Goal: Task Accomplishment & Management: Manage account settings

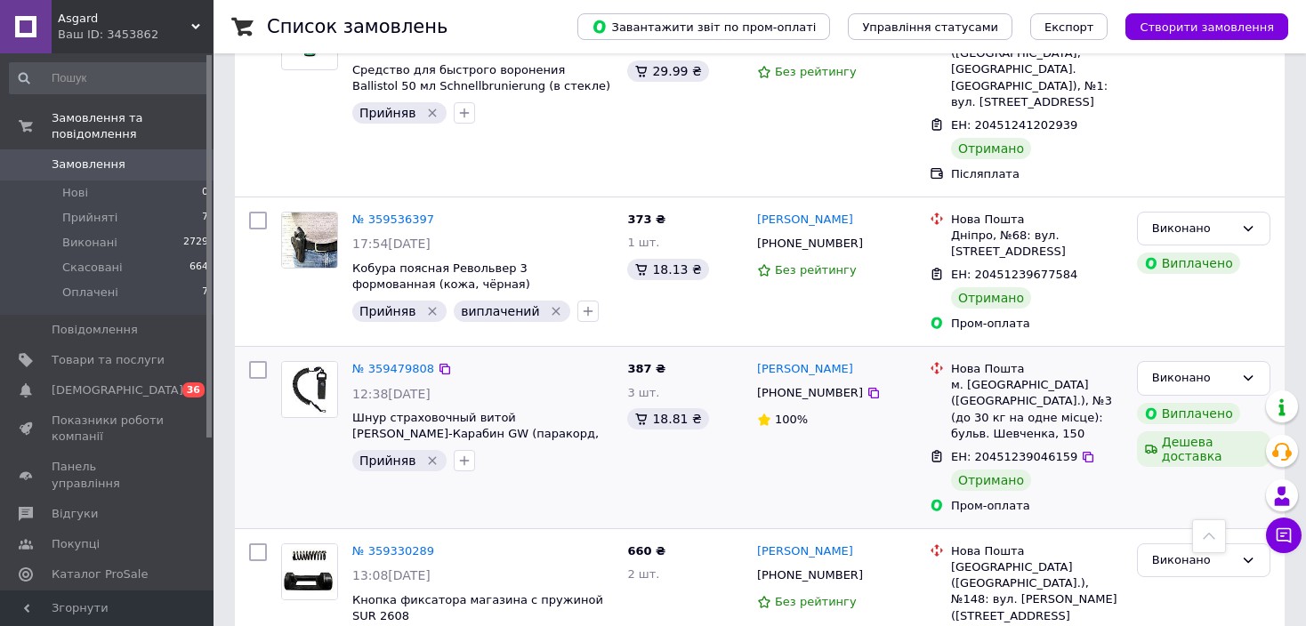
scroll to position [2400, 0]
click at [120, 325] on link "Повідомлення 0" at bounding box center [109, 330] width 219 height 30
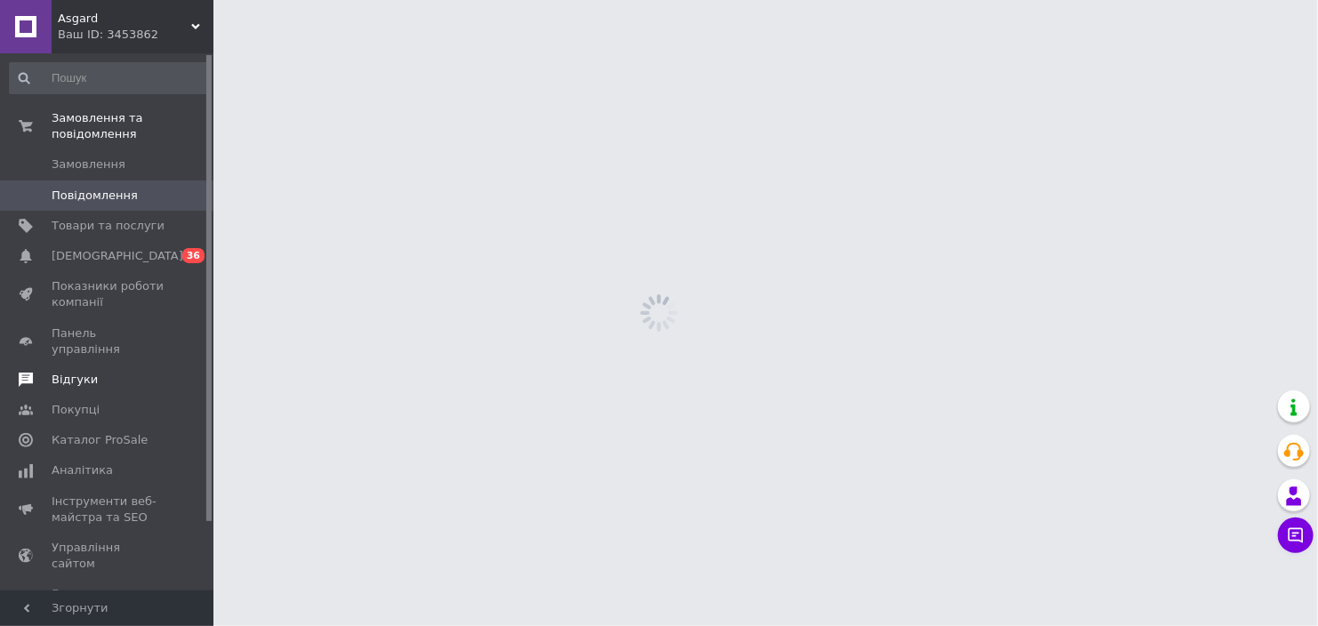
click at [117, 372] on span "Відгуки" at bounding box center [108, 380] width 113 height 16
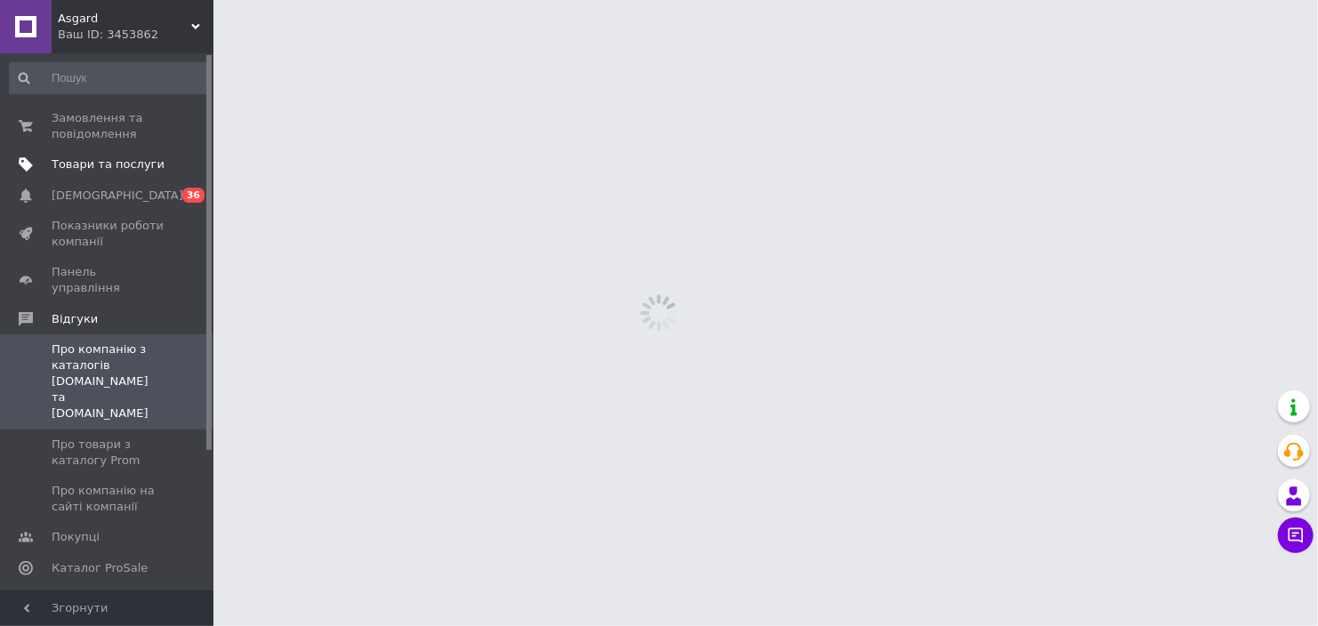
click at [130, 168] on span "Товари та послуги" at bounding box center [108, 165] width 113 height 16
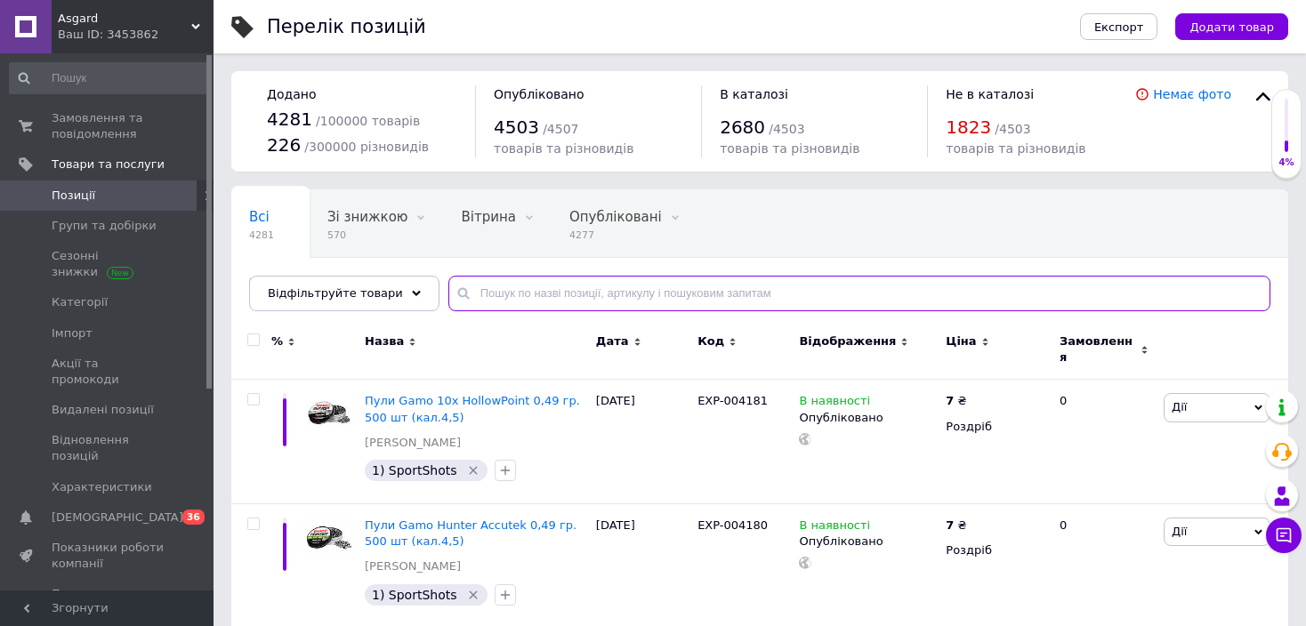
click at [556, 297] on input "text" at bounding box center [859, 294] width 822 height 36
paste input "KM 3-9x40"
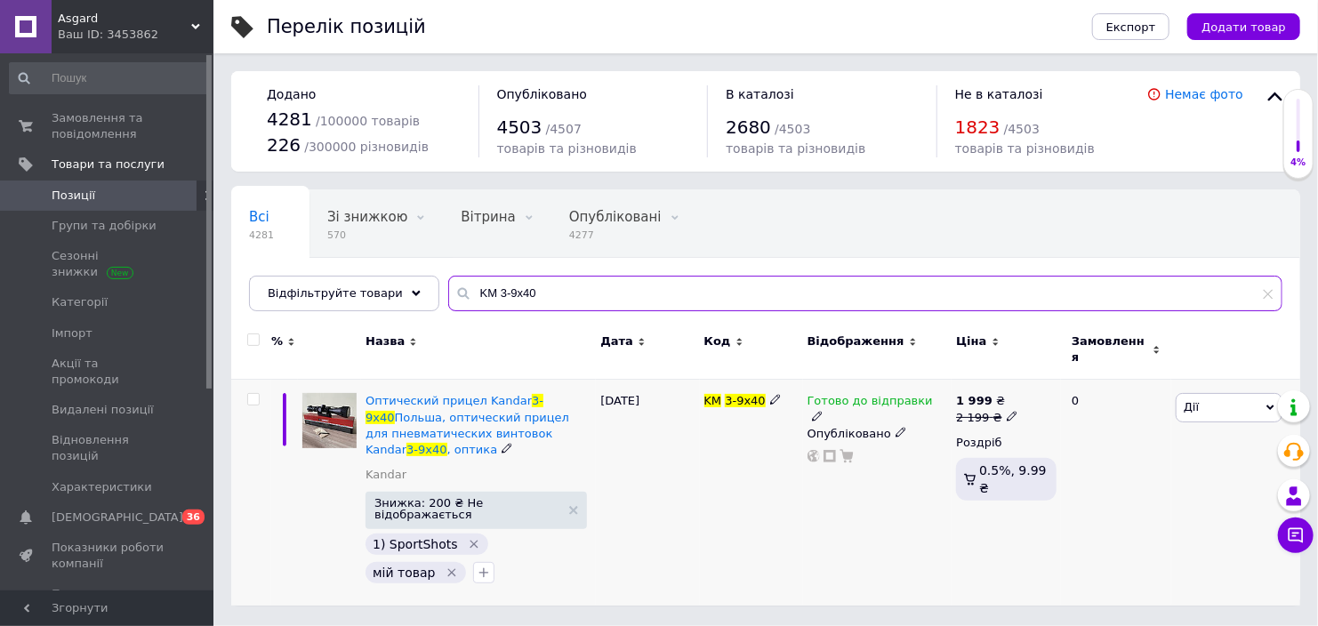
type input "KM 3-9x40"
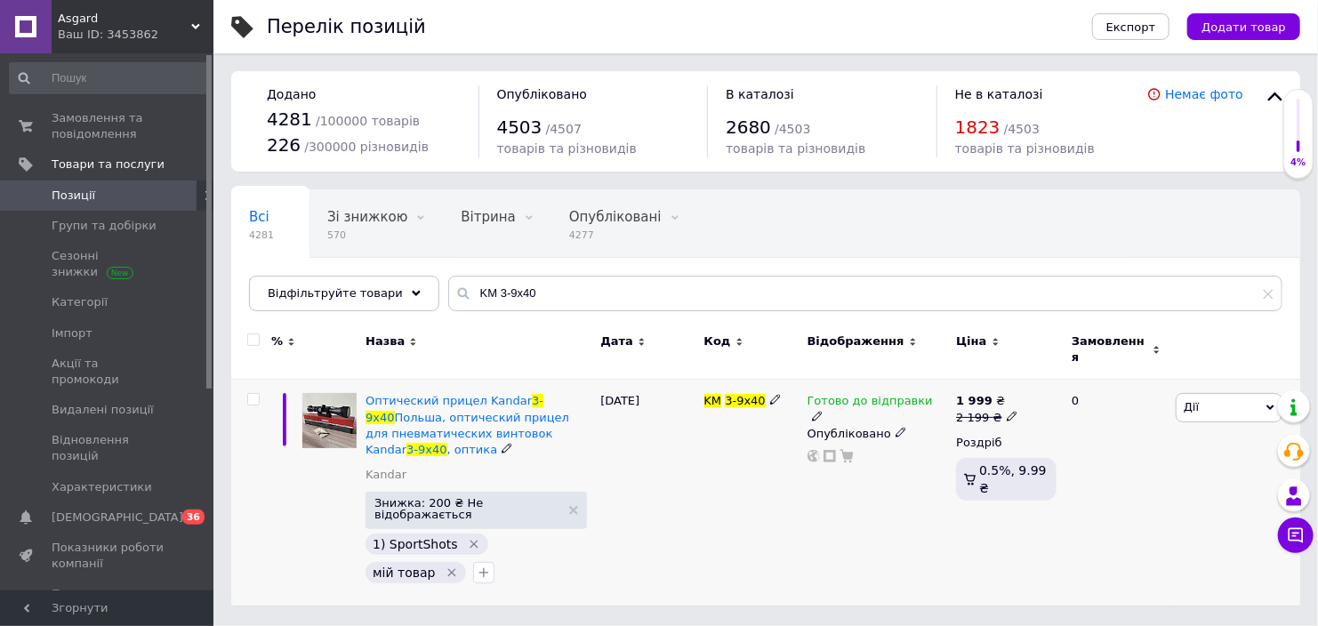
click at [1007, 411] on use at bounding box center [1012, 416] width 10 height 10
click at [1048, 375] on input "2199" at bounding box center [1093, 390] width 135 height 36
type input "2399"
click at [894, 547] on div "Готово до відправки Опубліковано" at bounding box center [877, 493] width 149 height 226
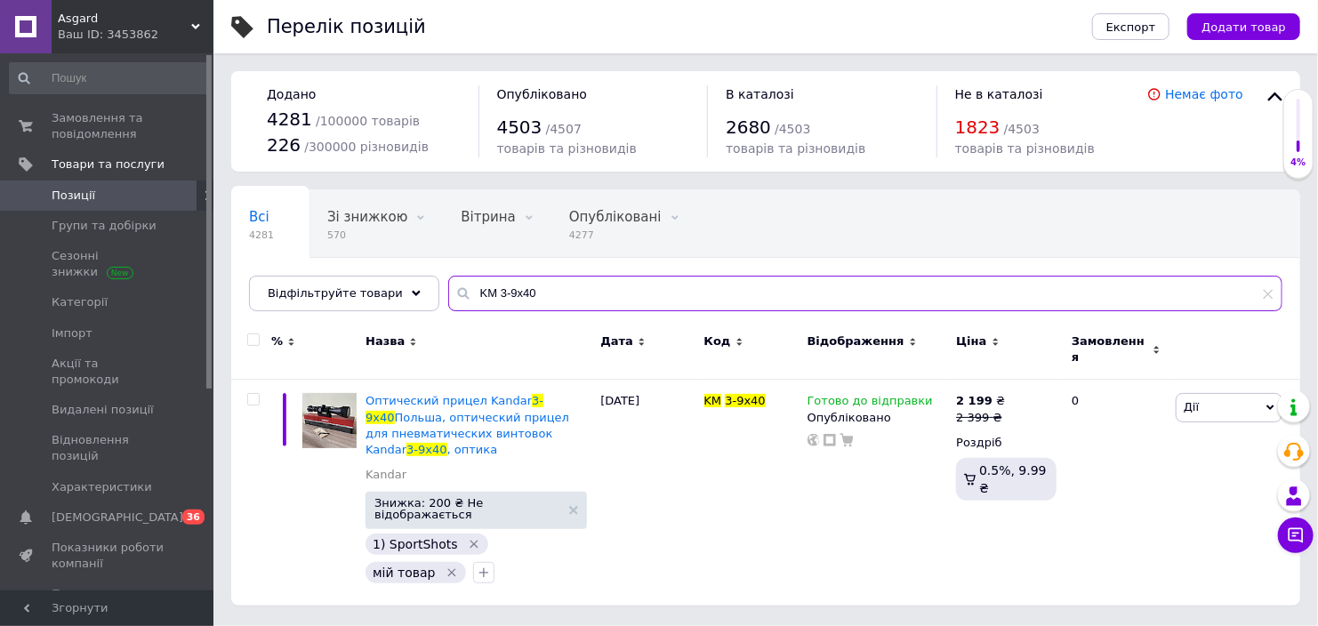
click at [473, 293] on input "KM 3-9x40" at bounding box center [865, 294] width 834 height 36
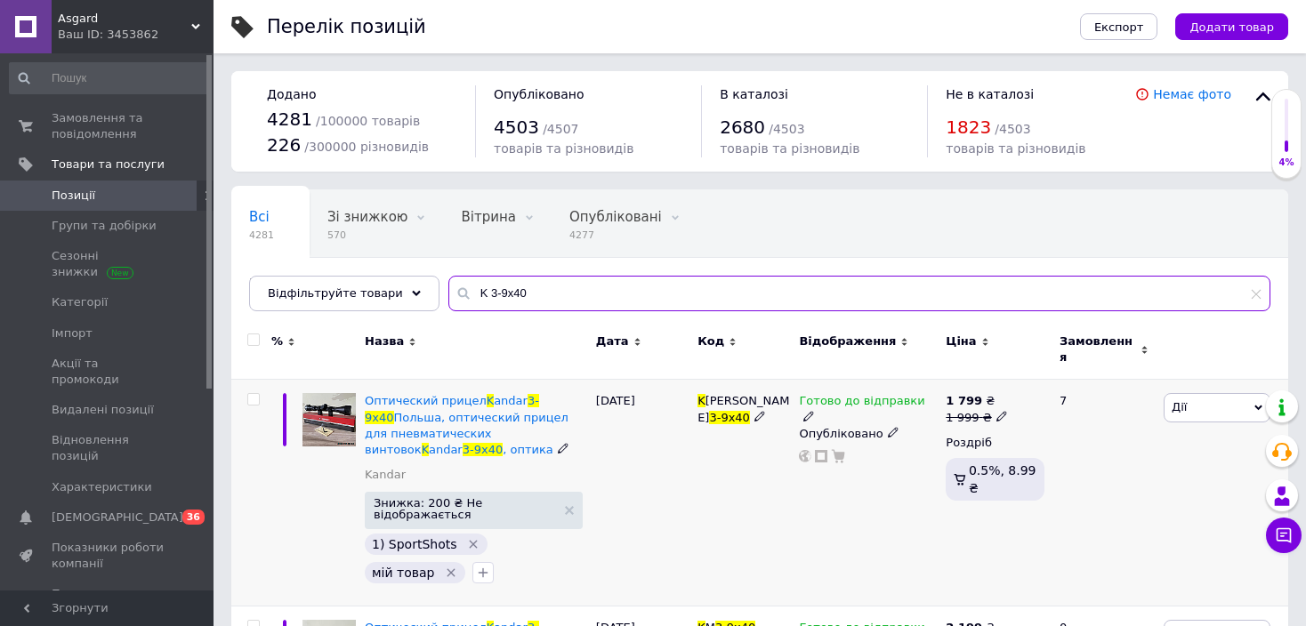
type input "K 3-9x40"
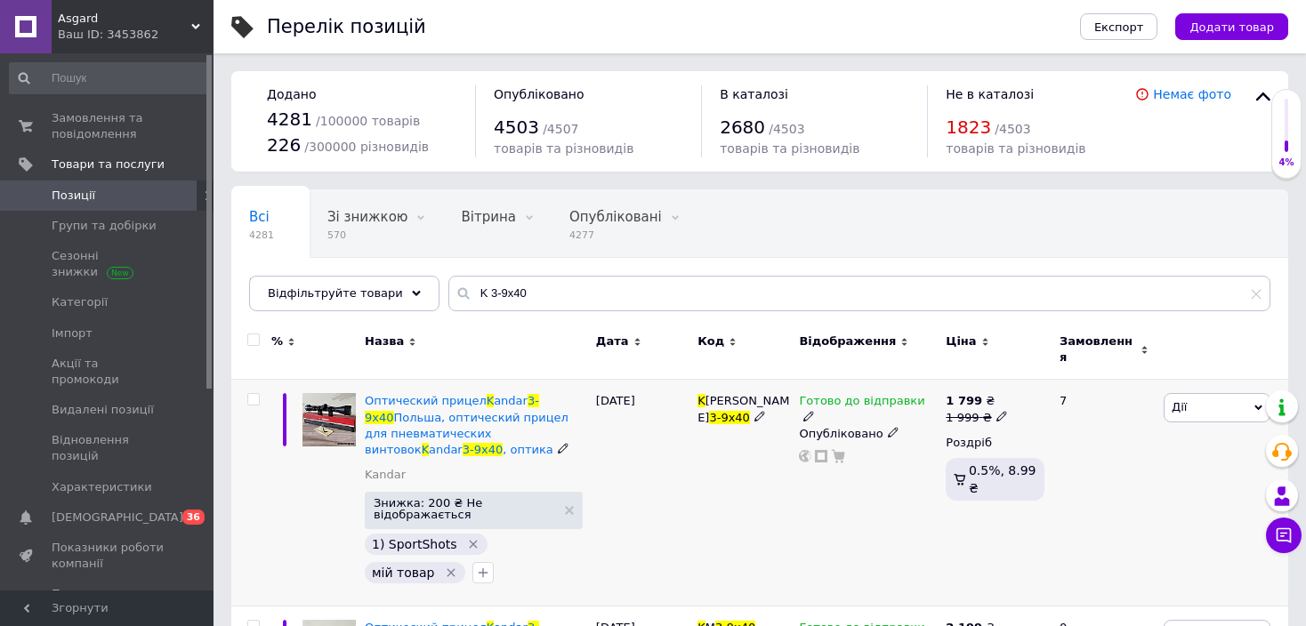
click at [996, 411] on icon at bounding box center [1001, 416] width 11 height 11
drag, startPoint x: 1035, startPoint y: 381, endPoint x: 1019, endPoint y: 379, distance: 16.1
click at [1019, 379] on input "1999" at bounding box center [1082, 390] width 135 height 36
type input "2099"
click at [831, 565] on div "Готово до відправки Опубліковано" at bounding box center [867, 493] width 147 height 226
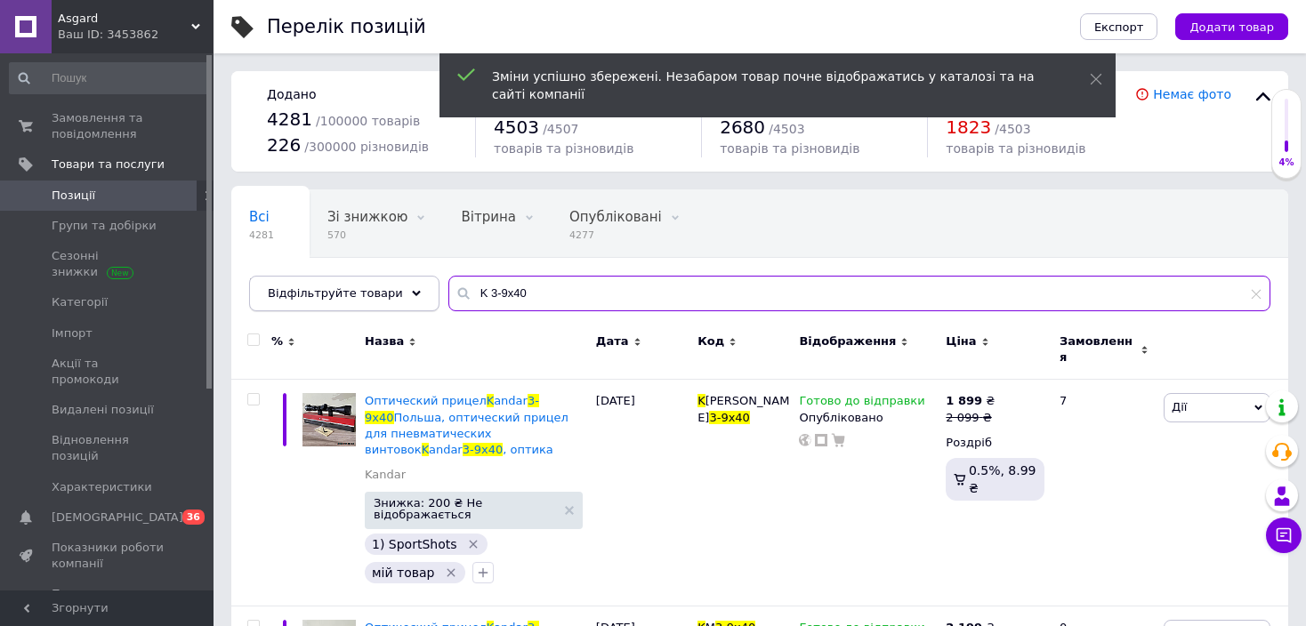
drag, startPoint x: 469, startPoint y: 296, endPoint x: 392, endPoint y: 298, distance: 76.5
click at [394, 298] on div "Відфільтруйте товари K 3-9x40" at bounding box center [759, 294] width 1021 height 36
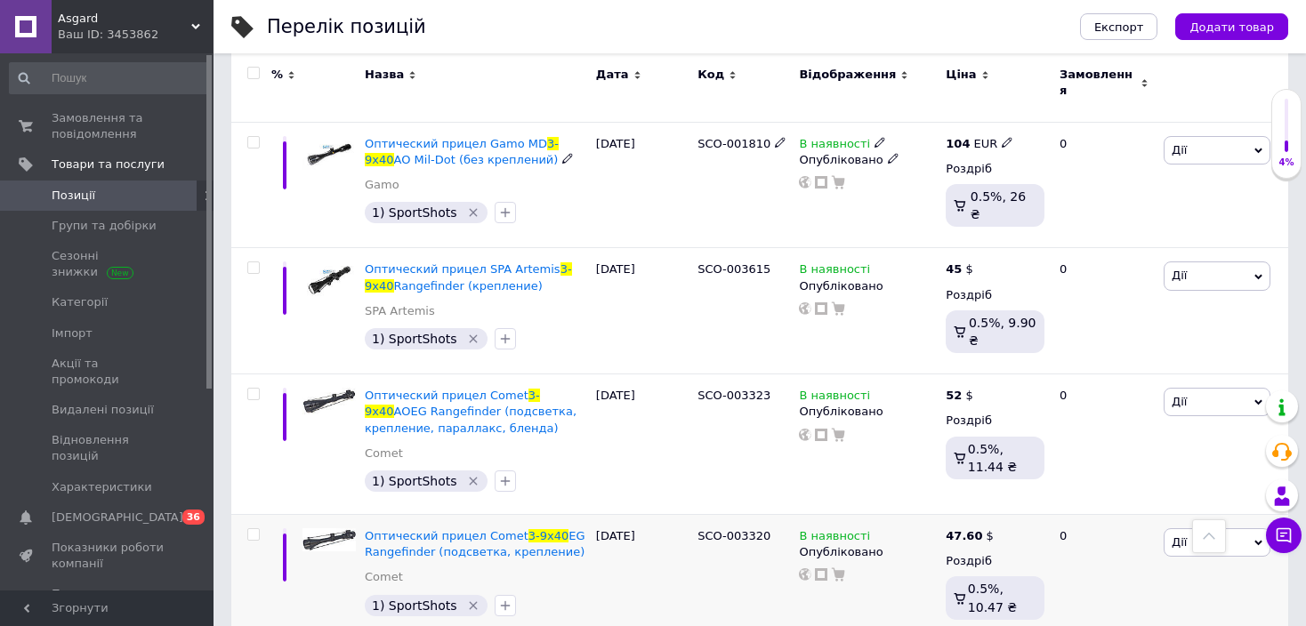
scroll to position [1601, 0]
type input "3-9x40"
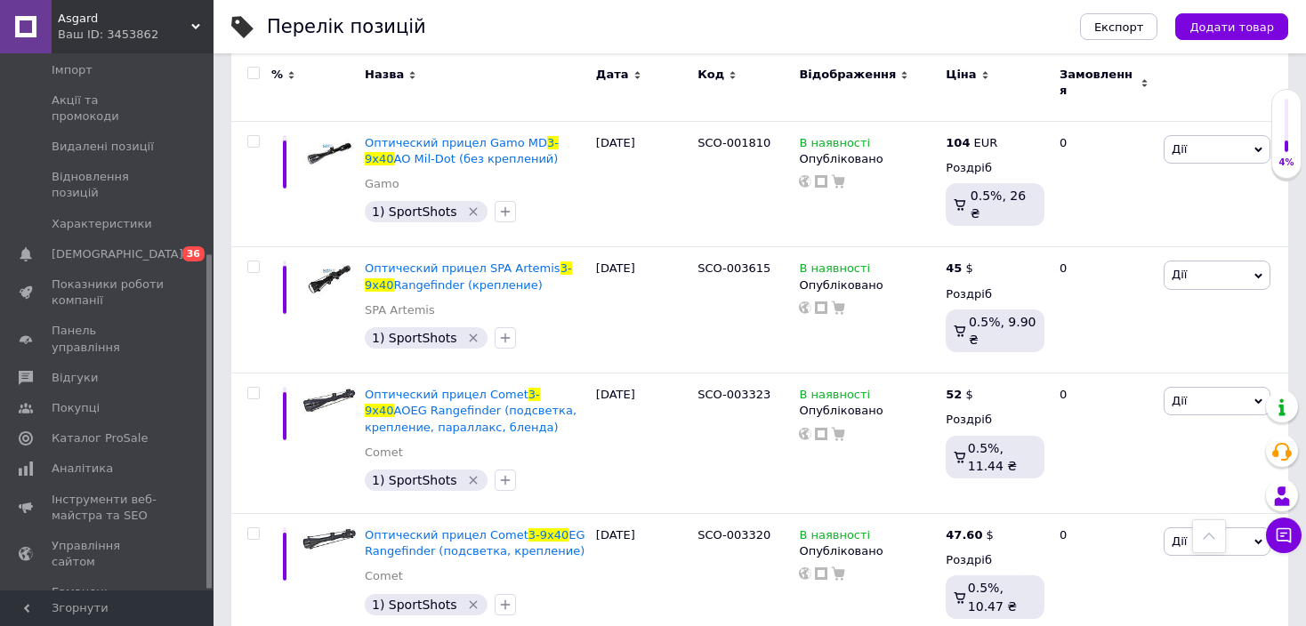
scroll to position [323, 0]
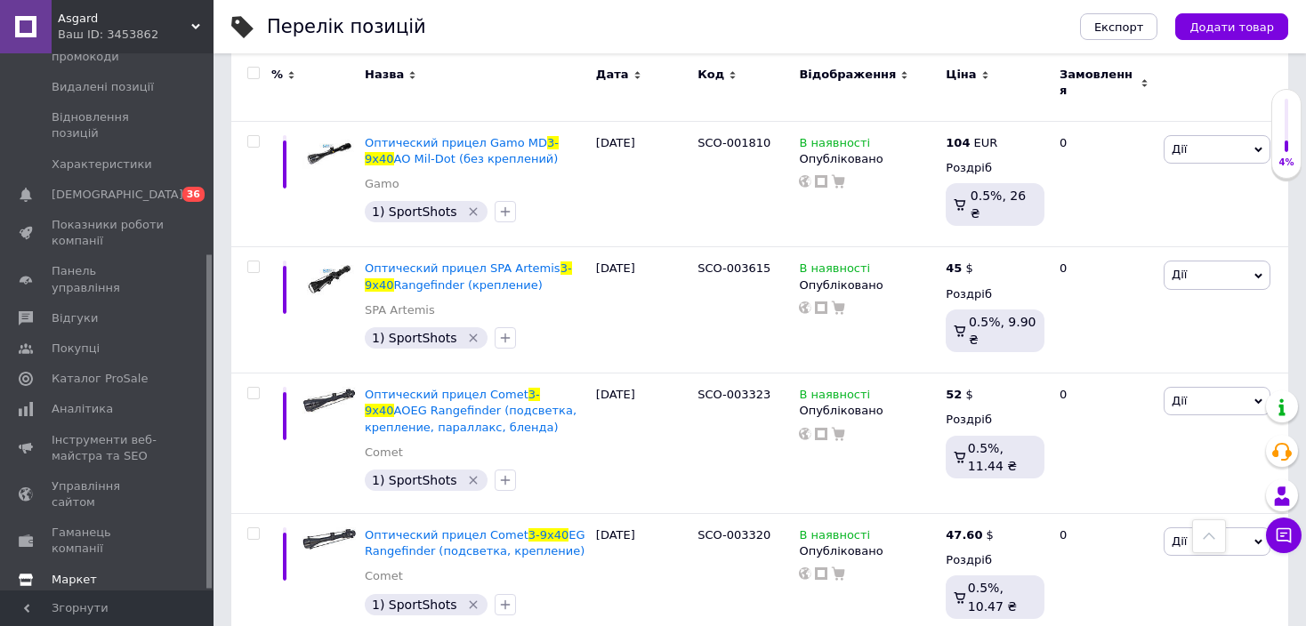
click at [99, 565] on link "Маркет" at bounding box center [109, 580] width 219 height 30
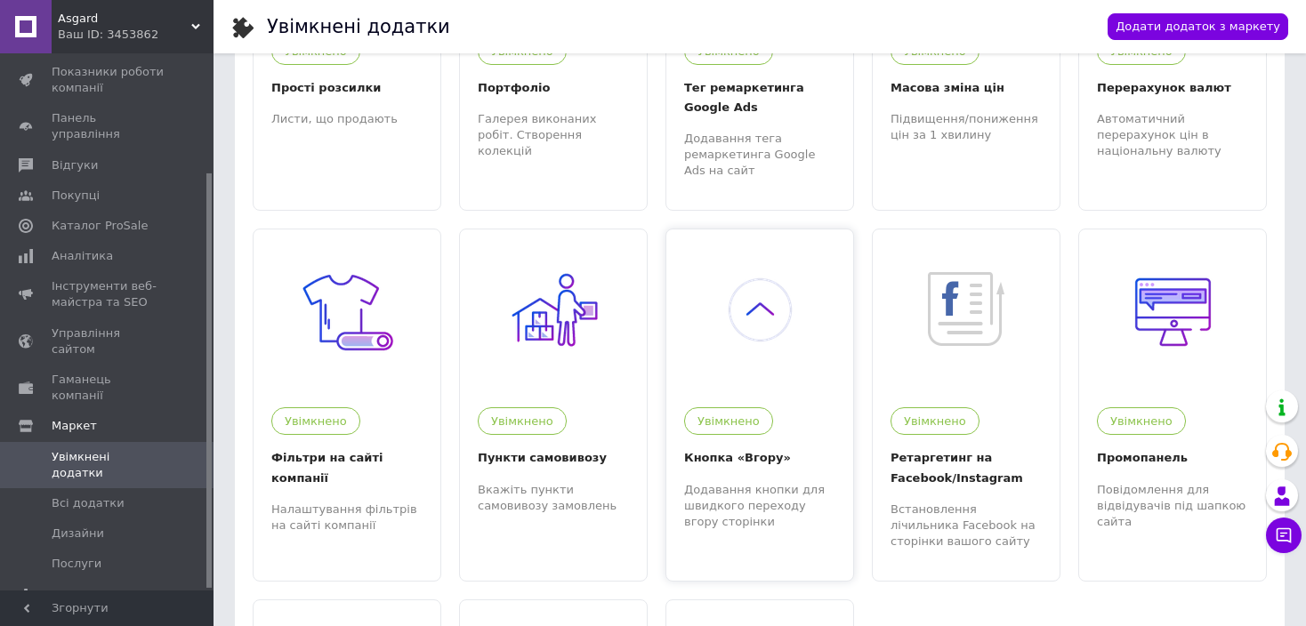
scroll to position [422, 0]
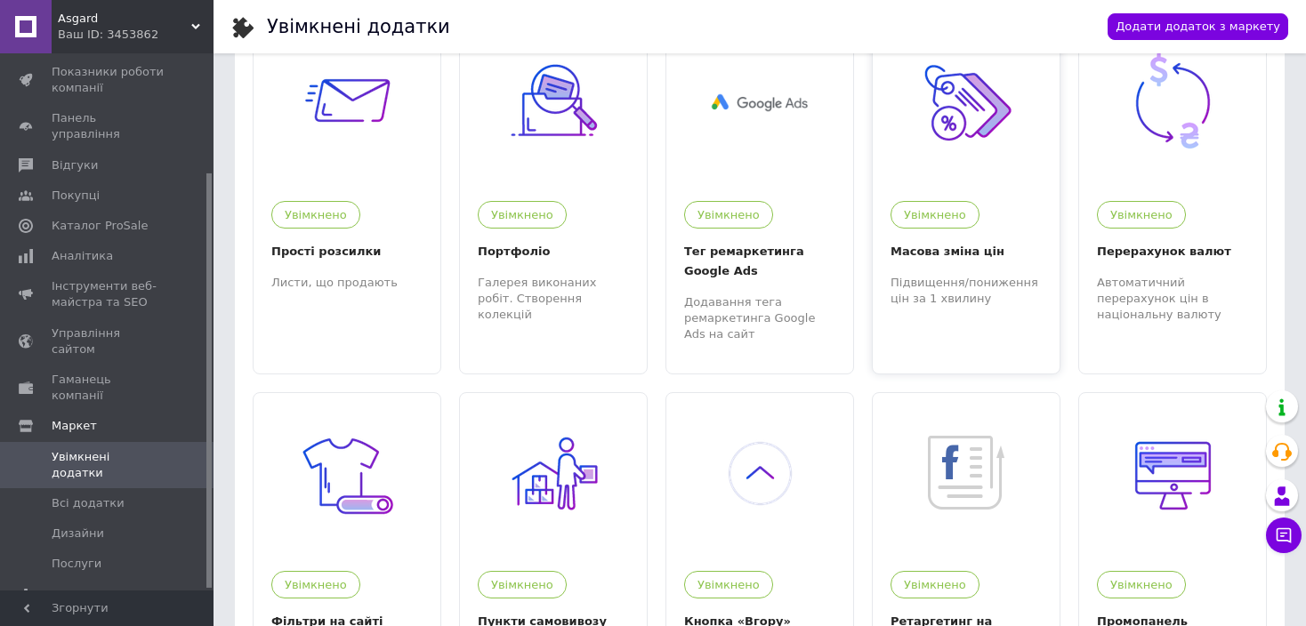
click at [975, 91] on img at bounding box center [966, 102] width 109 height 109
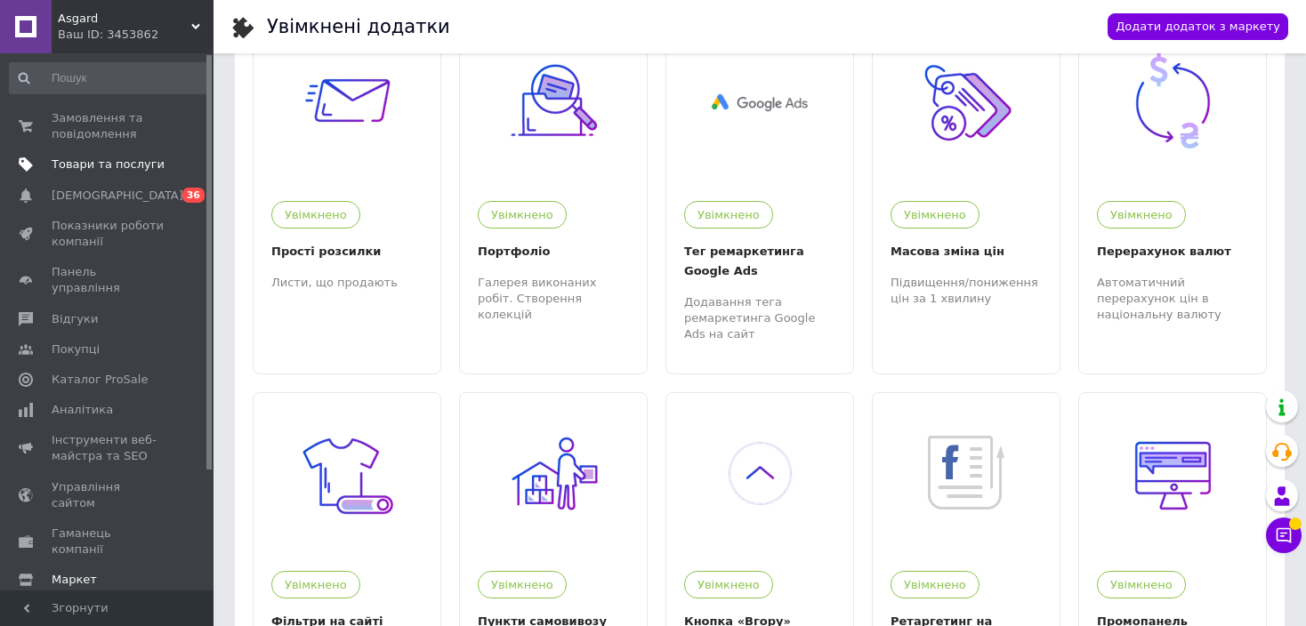
click at [129, 163] on span "Товари та послуги" at bounding box center [108, 165] width 113 height 16
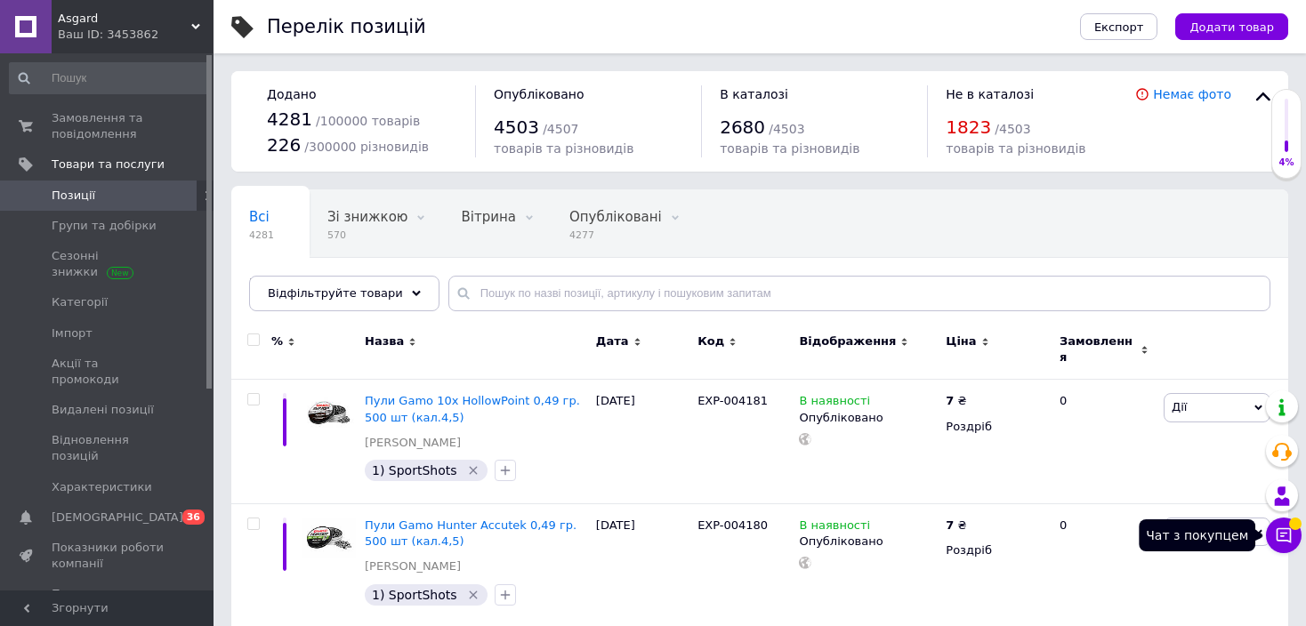
click at [1282, 537] on icon at bounding box center [1284, 536] width 18 height 18
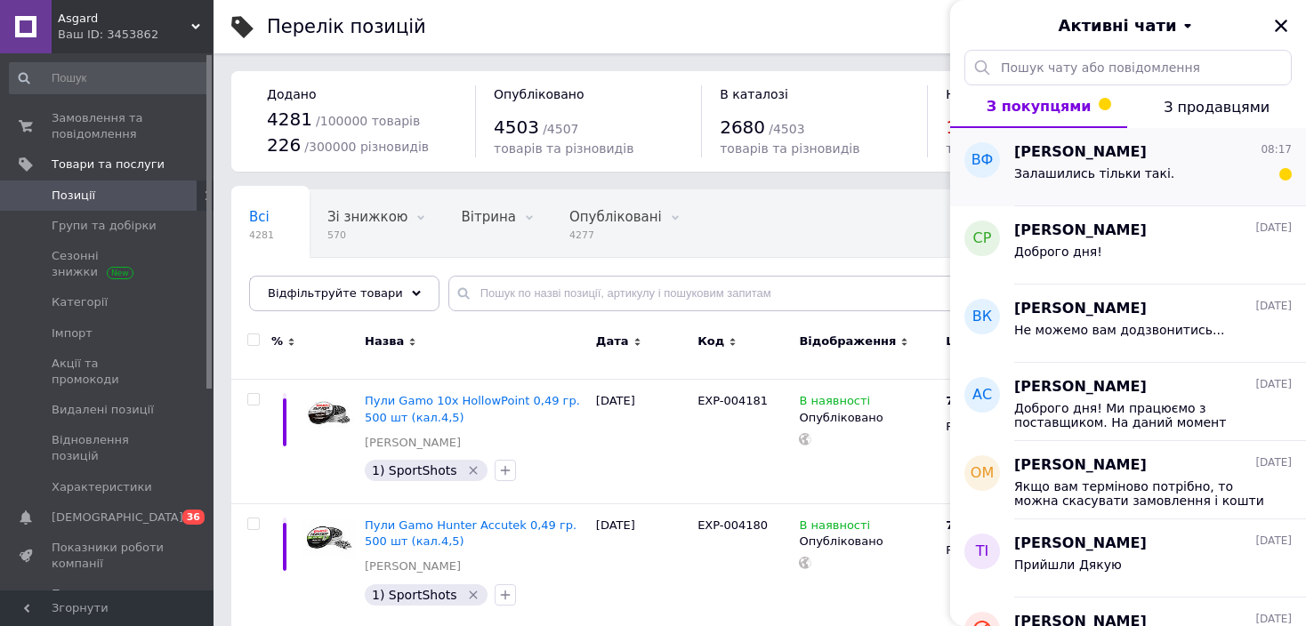
click at [1189, 180] on div "Залашились тільки такі." at bounding box center [1153, 177] width 278 height 28
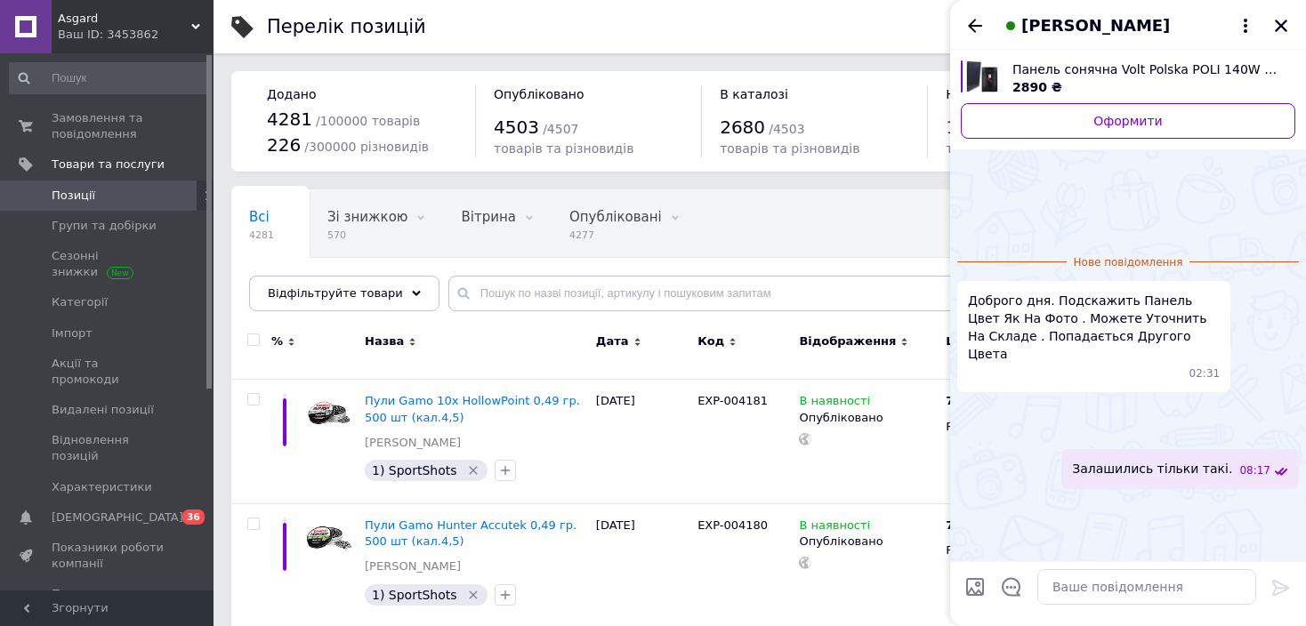
scroll to position [246, 0]
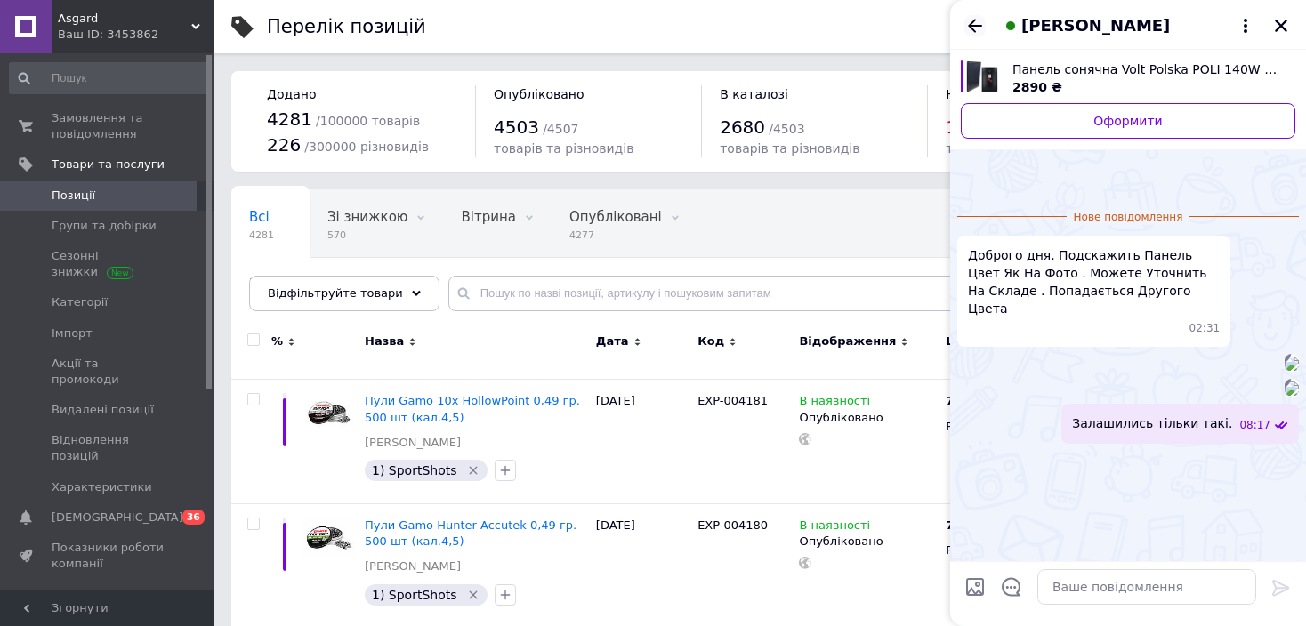
click at [971, 30] on icon "Назад" at bounding box center [974, 25] width 21 height 21
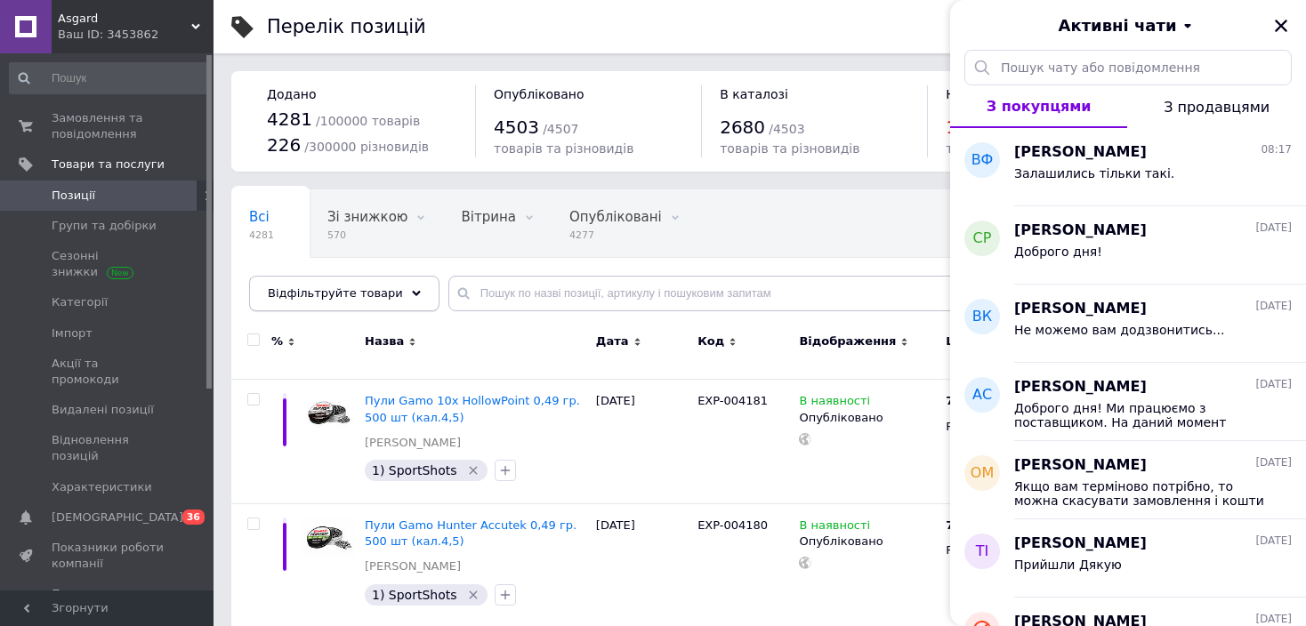
click at [408, 300] on div "Відфільтруйте товари" at bounding box center [344, 294] width 190 height 36
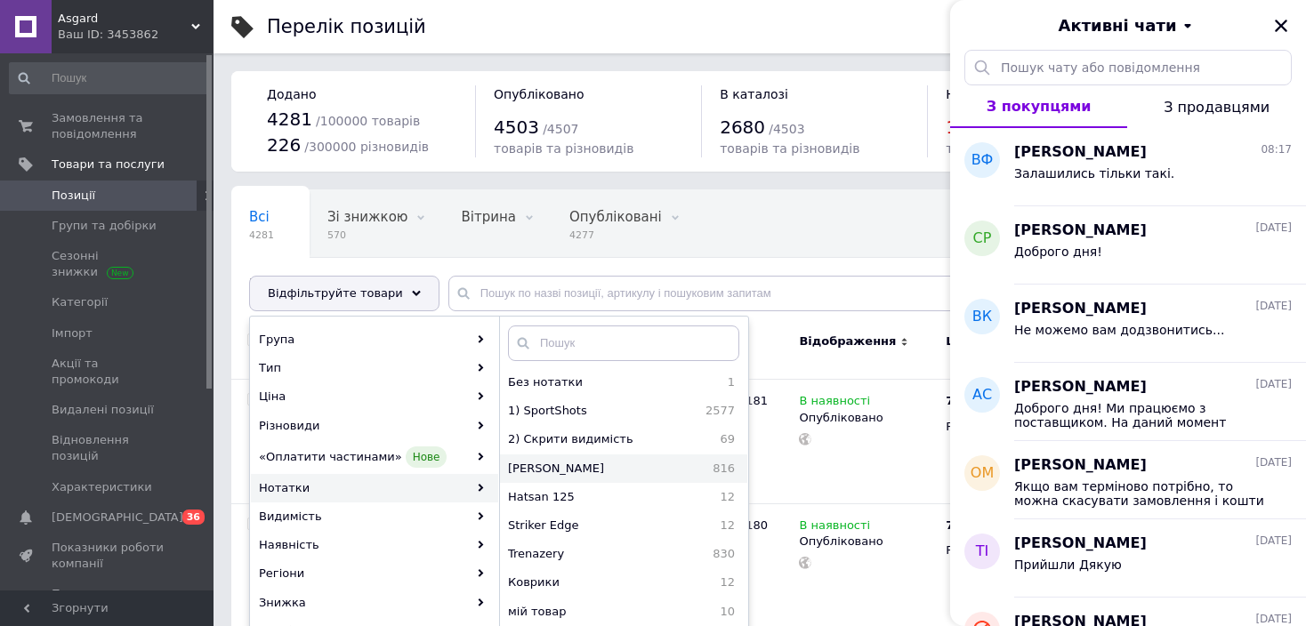
scroll to position [178, 0]
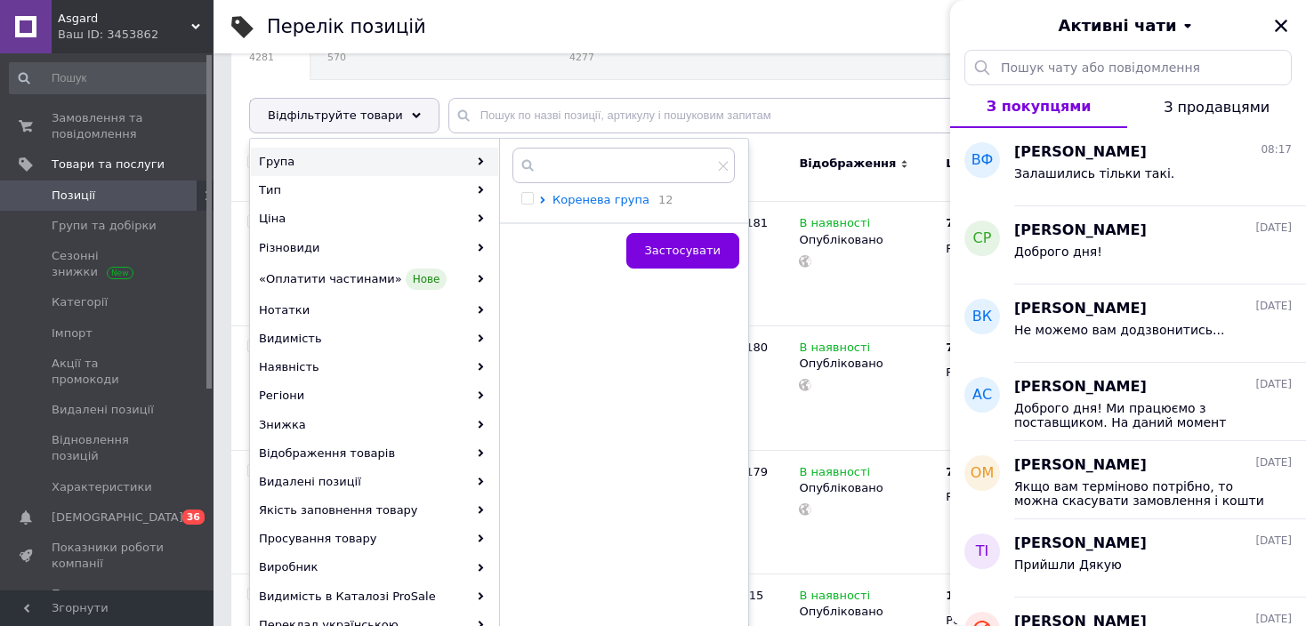
click at [567, 197] on span "Коренева група" at bounding box center [600, 199] width 97 height 13
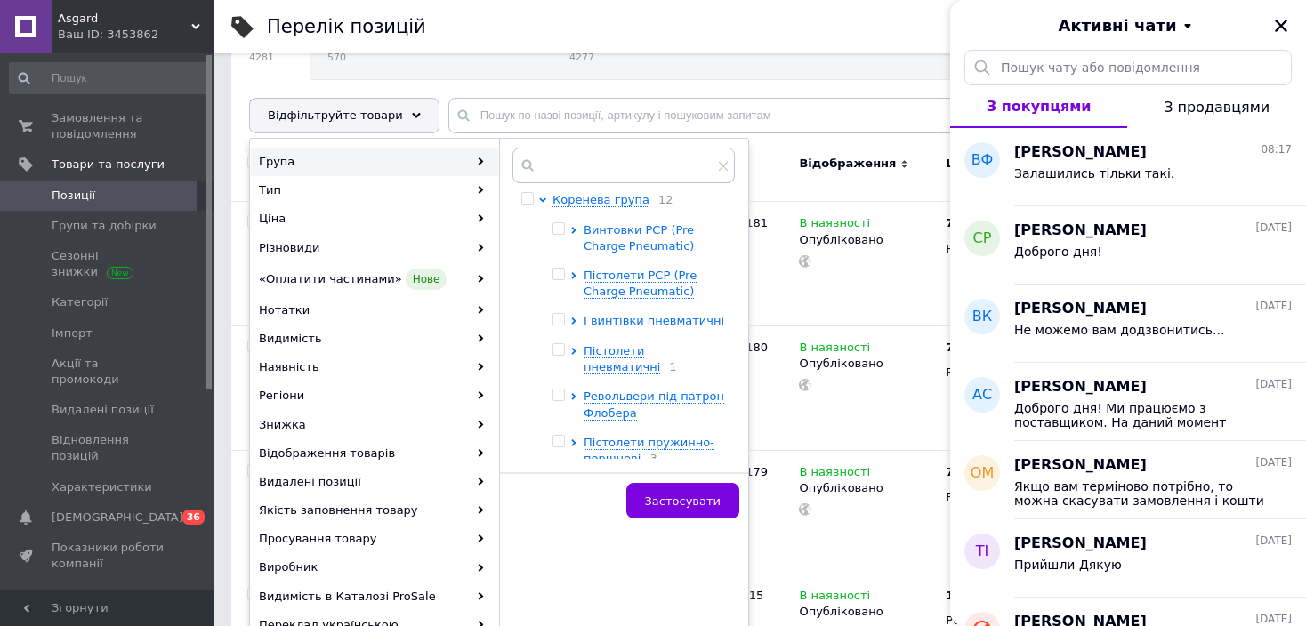
click at [615, 320] on span "Гвинтівки пневматичні" at bounding box center [654, 320] width 141 height 13
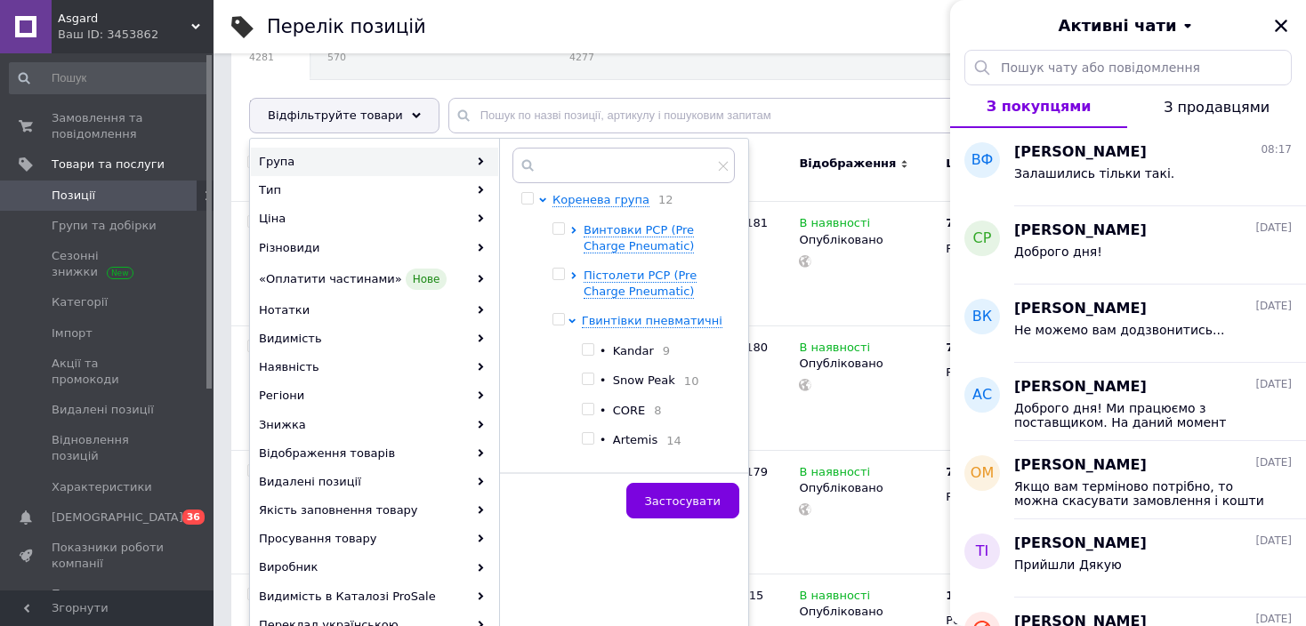
click at [586, 350] on input "checkbox" at bounding box center [588, 350] width 12 height 12
checkbox input "true"
click at [668, 495] on span "Застосувати" at bounding box center [683, 501] width 76 height 13
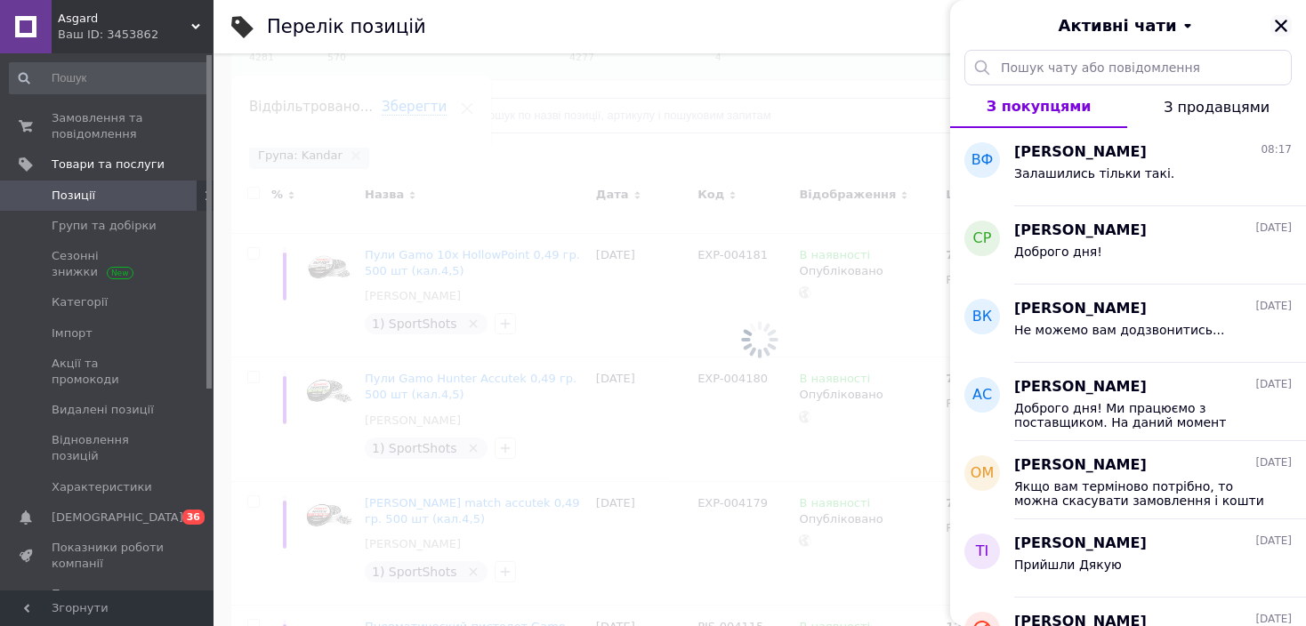
click at [1280, 22] on icon "Закрити" at bounding box center [1281, 26] width 16 height 16
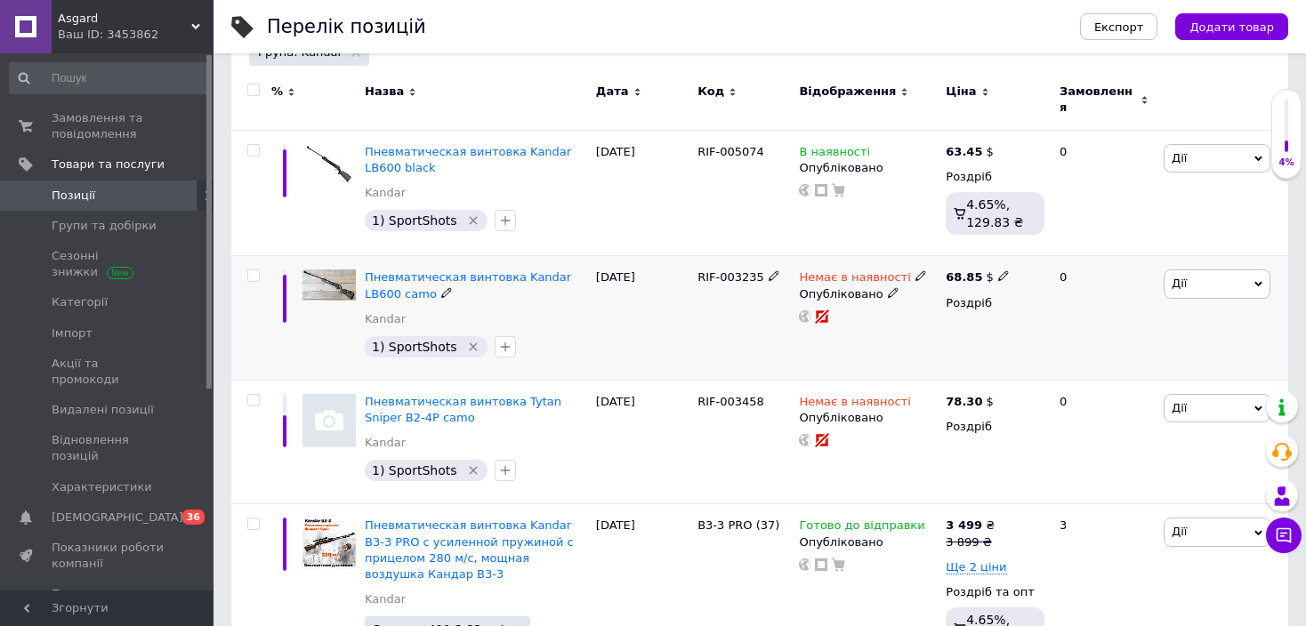
scroll to position [356, 0]
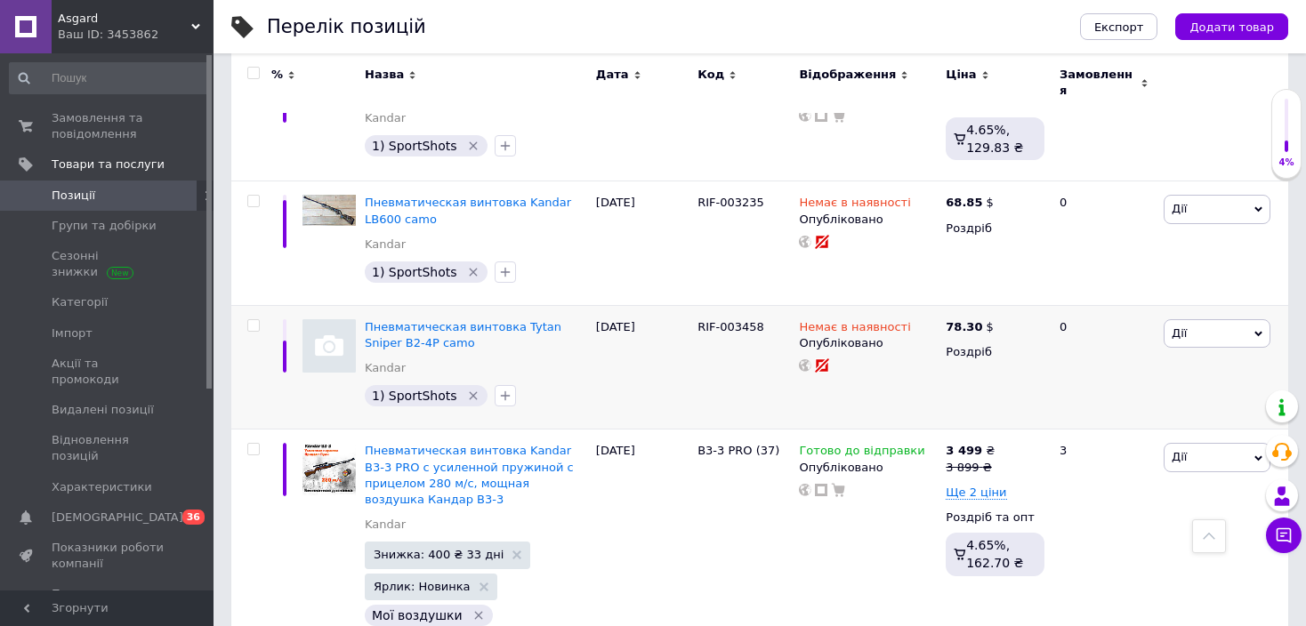
drag, startPoint x: 252, startPoint y: 74, endPoint x: 301, endPoint y: 367, distance: 297.6
click at [252, 74] on input "checkbox" at bounding box center [253, 74] width 12 height 12
checkbox input "true"
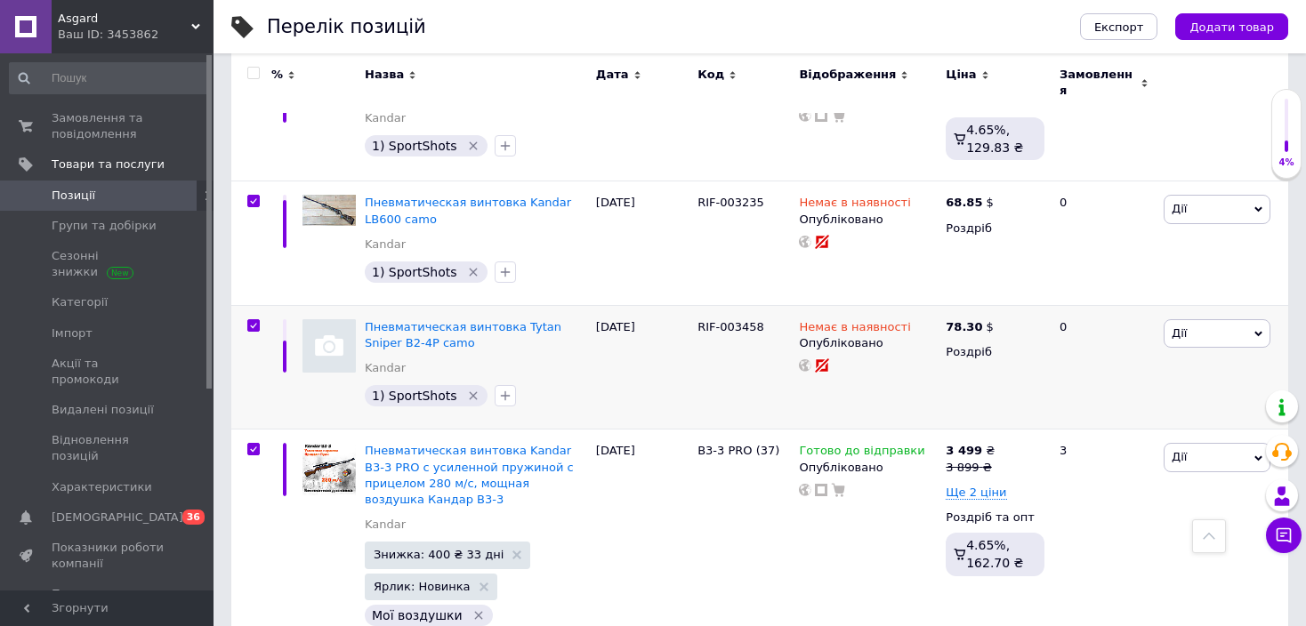
checkbox input "true"
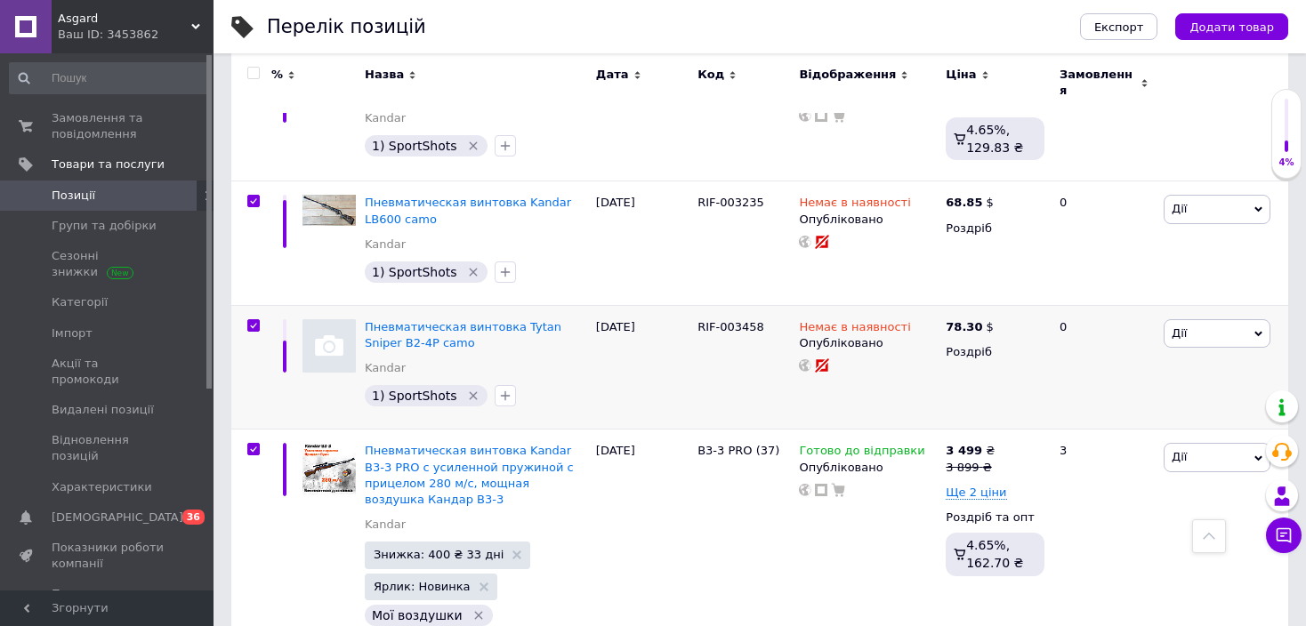
checkbox input "true"
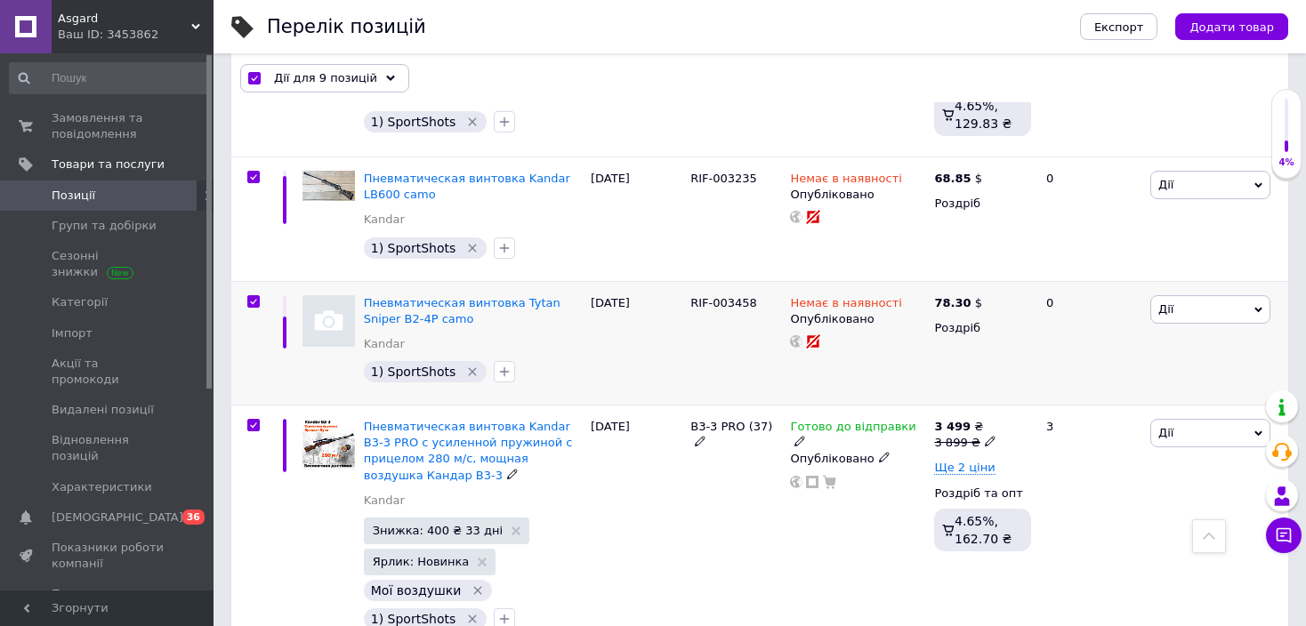
scroll to position [338, 0]
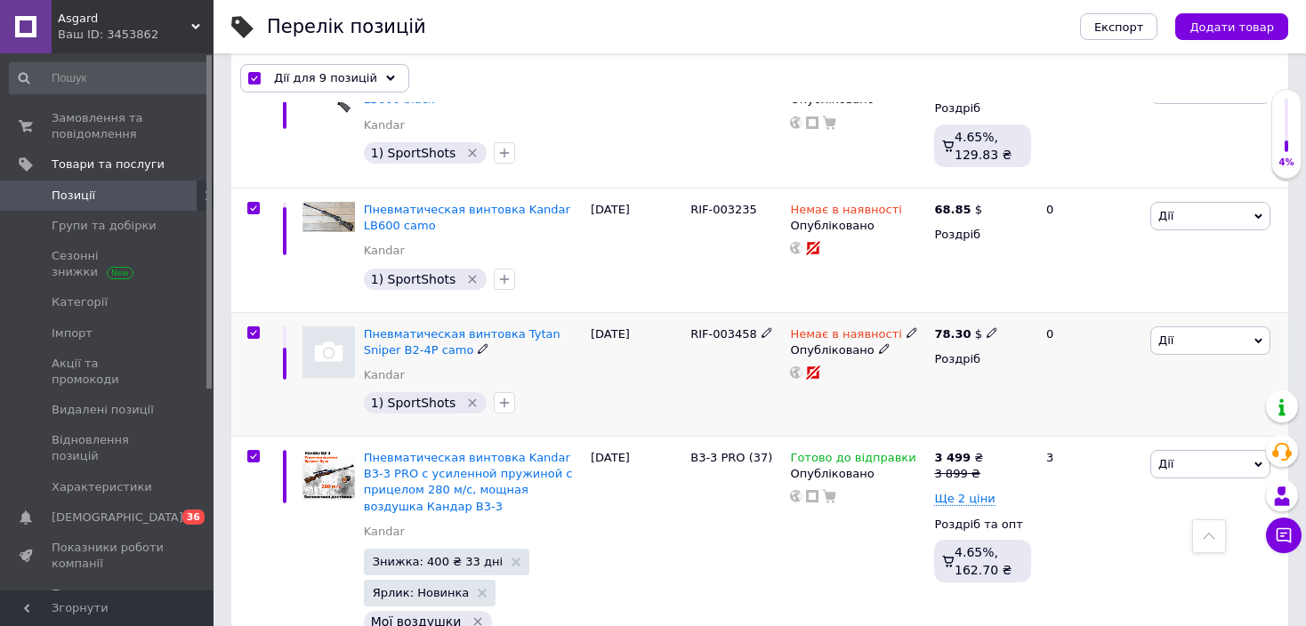
click at [253, 332] on input "checkbox" at bounding box center [253, 333] width 12 height 12
checkbox input "false"
click at [255, 194] on div at bounding box center [251, 250] width 40 height 125
checkbox input "true"
click at [255, 208] on input "checkbox" at bounding box center [253, 209] width 12 height 12
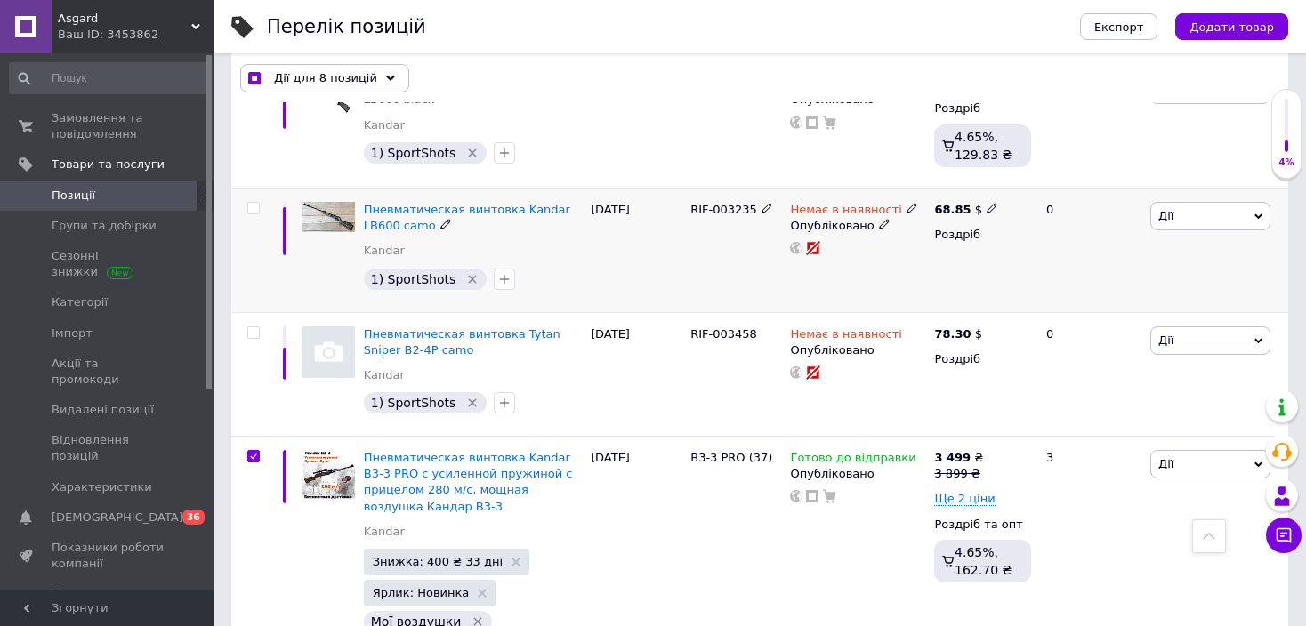
checkbox input "false"
checkbox input "true"
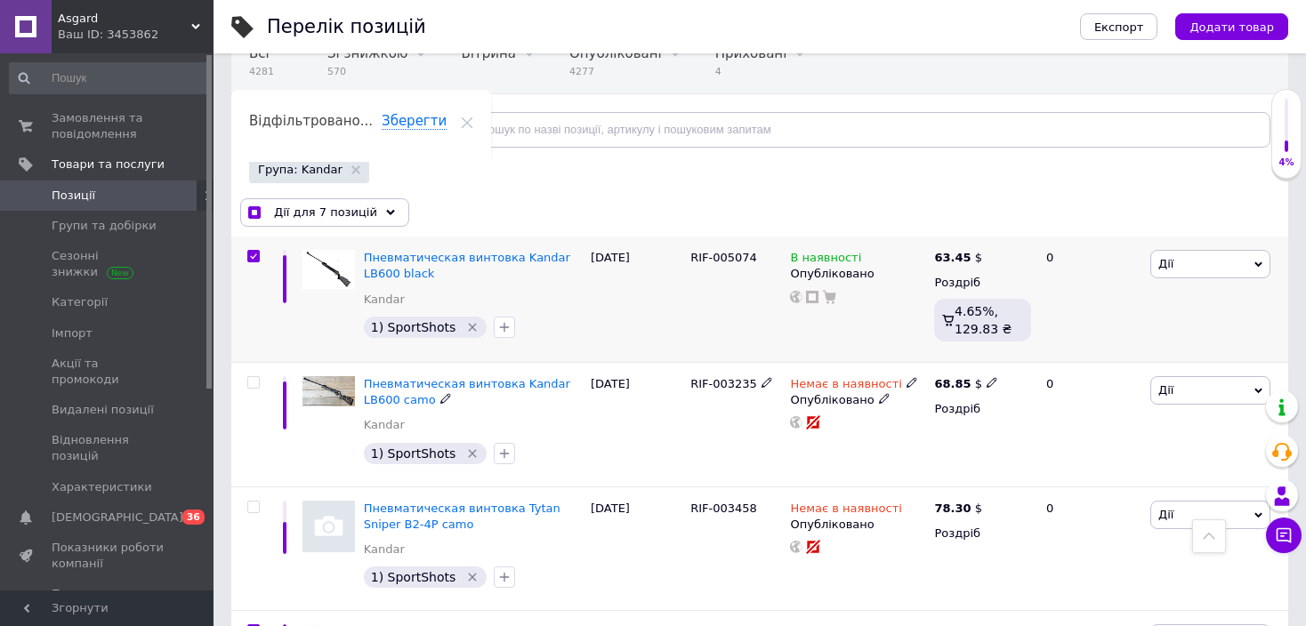
scroll to position [160, 0]
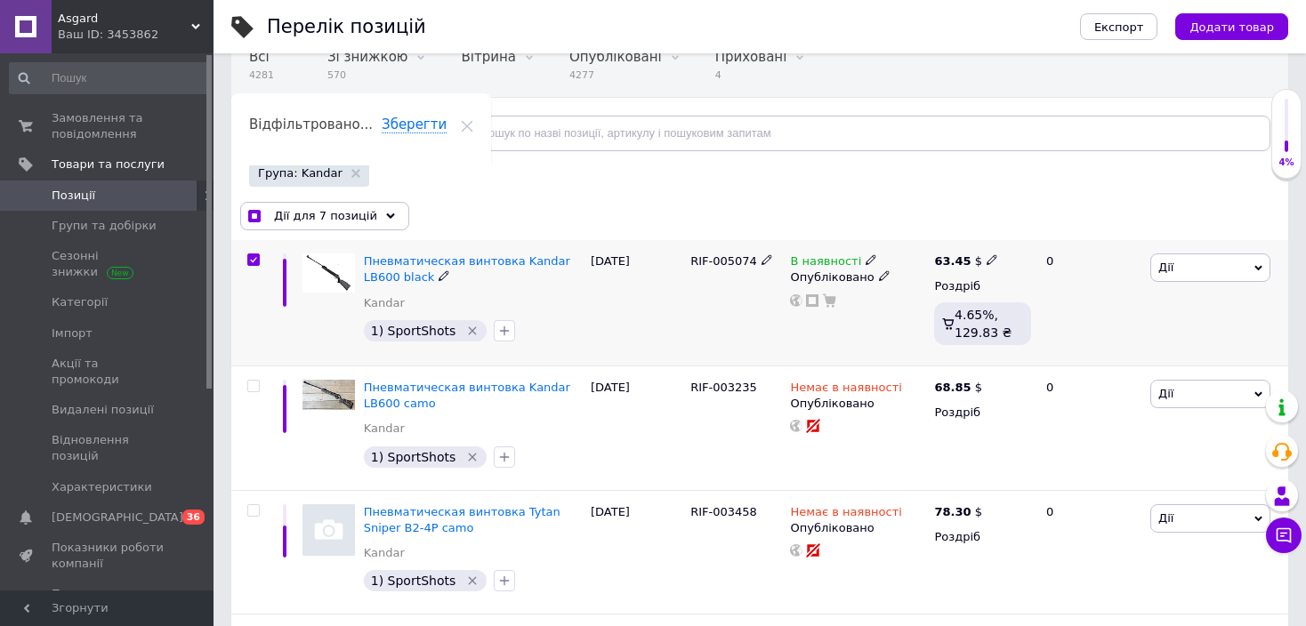
click at [254, 257] on input "checkbox" at bounding box center [253, 260] width 12 height 12
checkbox input "false"
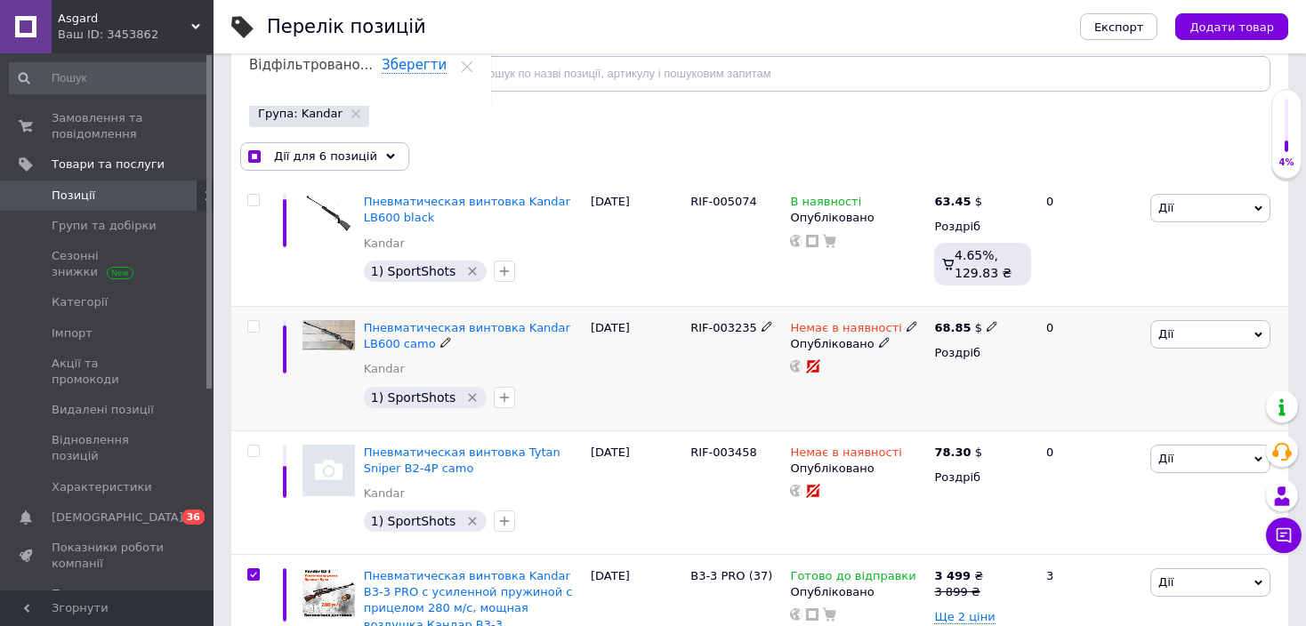
scroll to position [249, 0]
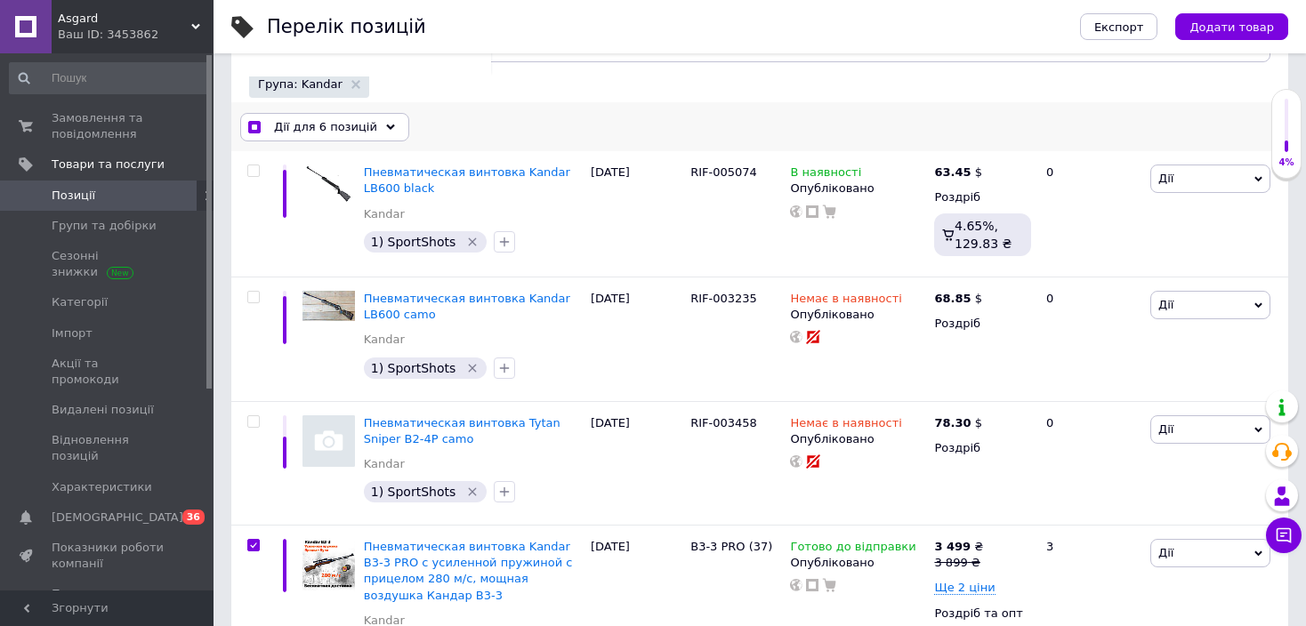
click at [348, 125] on span "Дії для 6 позицій" at bounding box center [325, 127] width 103 height 16
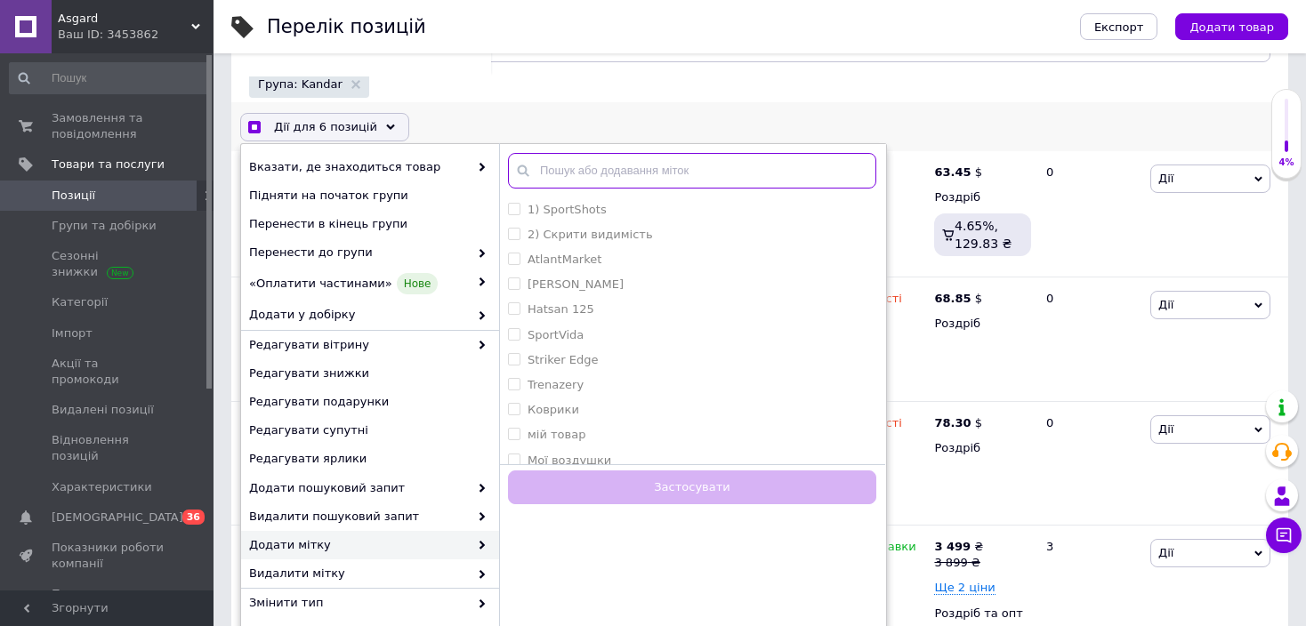
click at [666, 161] on input "text" at bounding box center [692, 171] width 368 height 36
checkbox input "true"
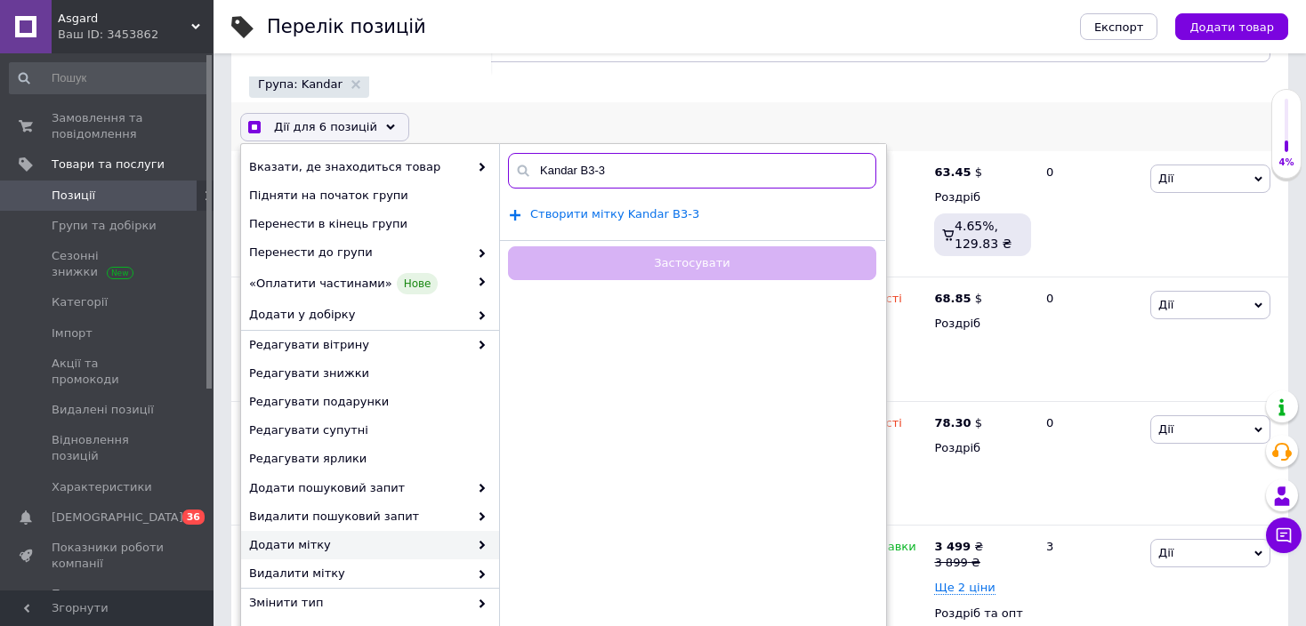
type input "Kandar B3-3"
click at [647, 209] on span "Створити мітку Kandar B3-3" at bounding box center [614, 214] width 169 height 14
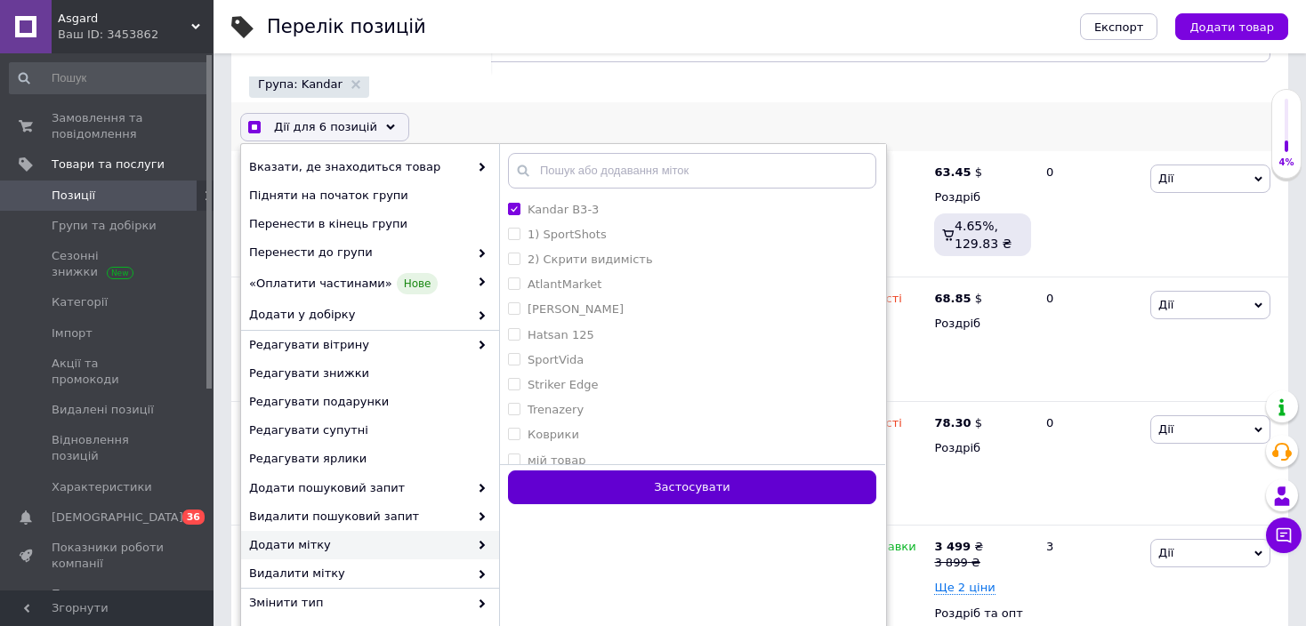
checkbox input "true"
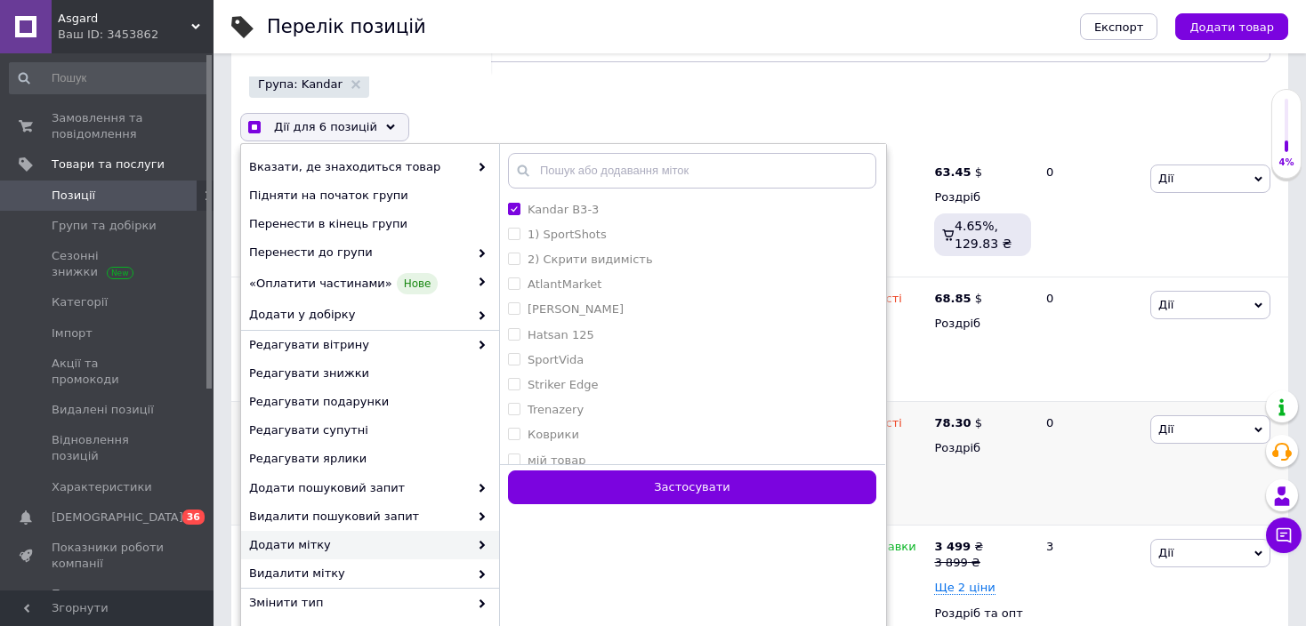
click at [680, 482] on button "Застосувати" at bounding box center [692, 488] width 368 height 35
checkbox input "false"
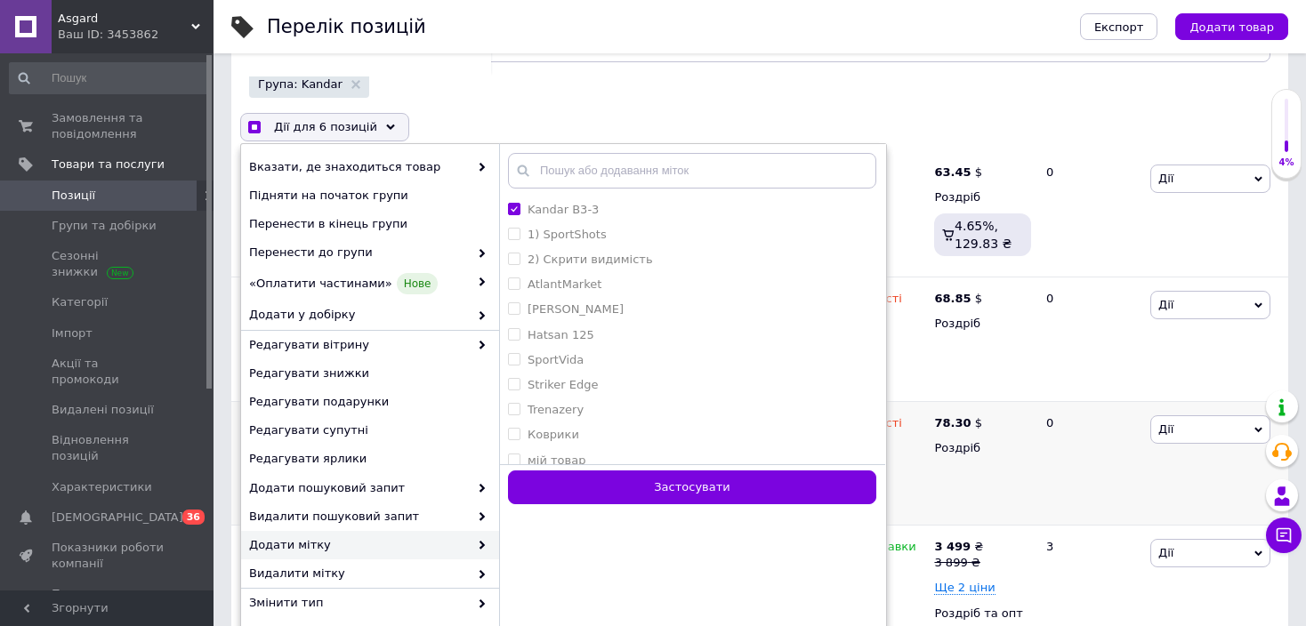
checkbox input "false"
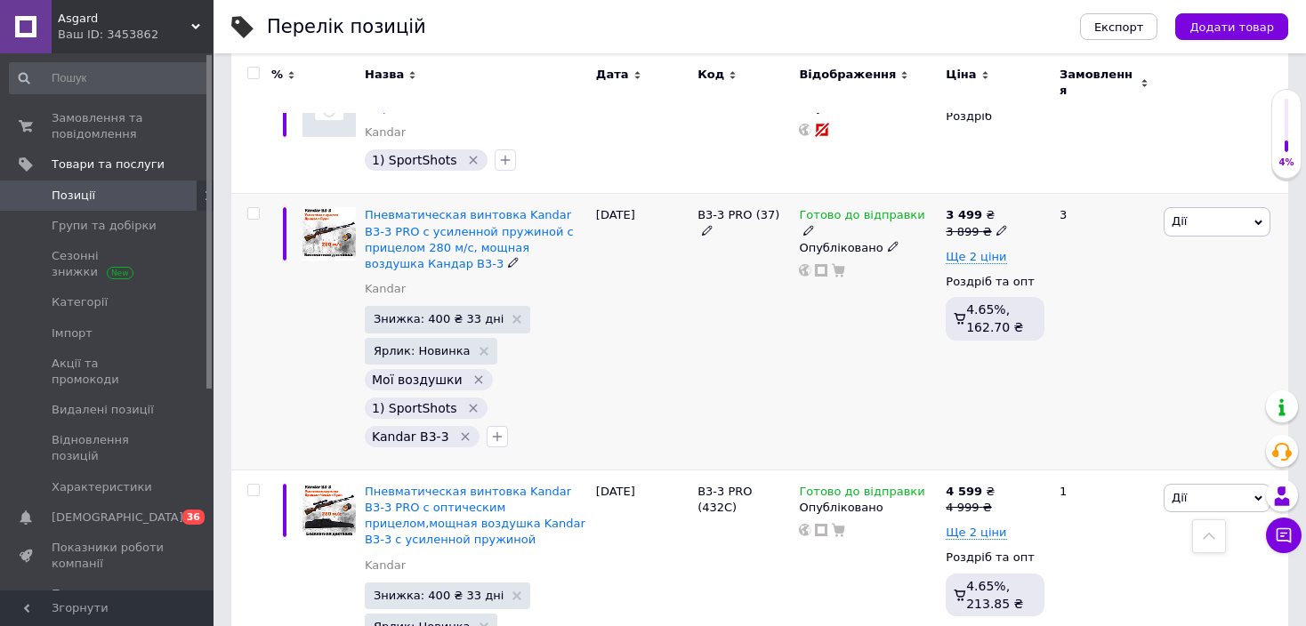
scroll to position [516, 0]
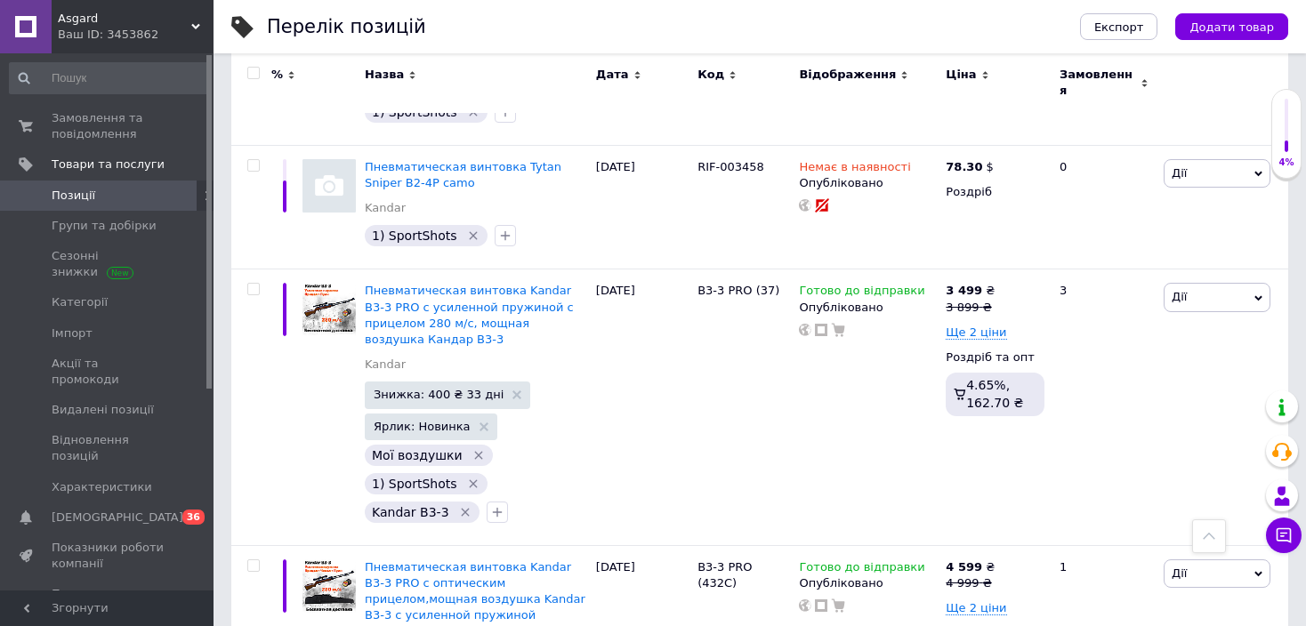
click at [250, 68] on input "checkbox" at bounding box center [253, 74] width 12 height 12
checkbox input "true"
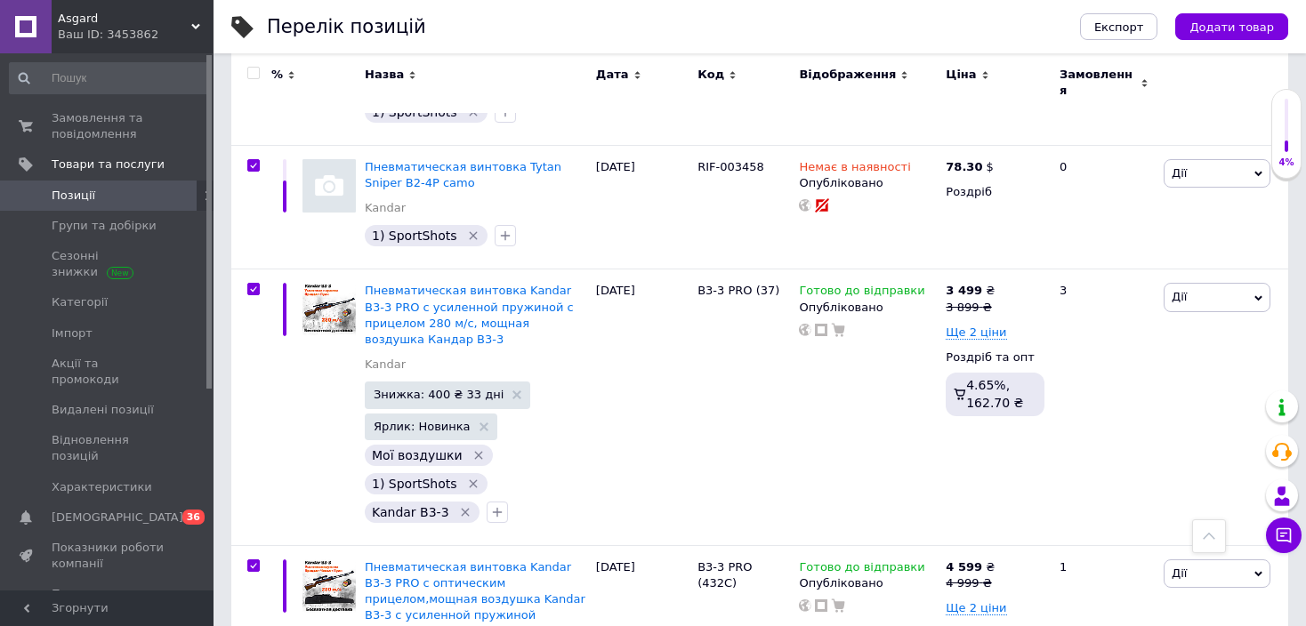
checkbox input "true"
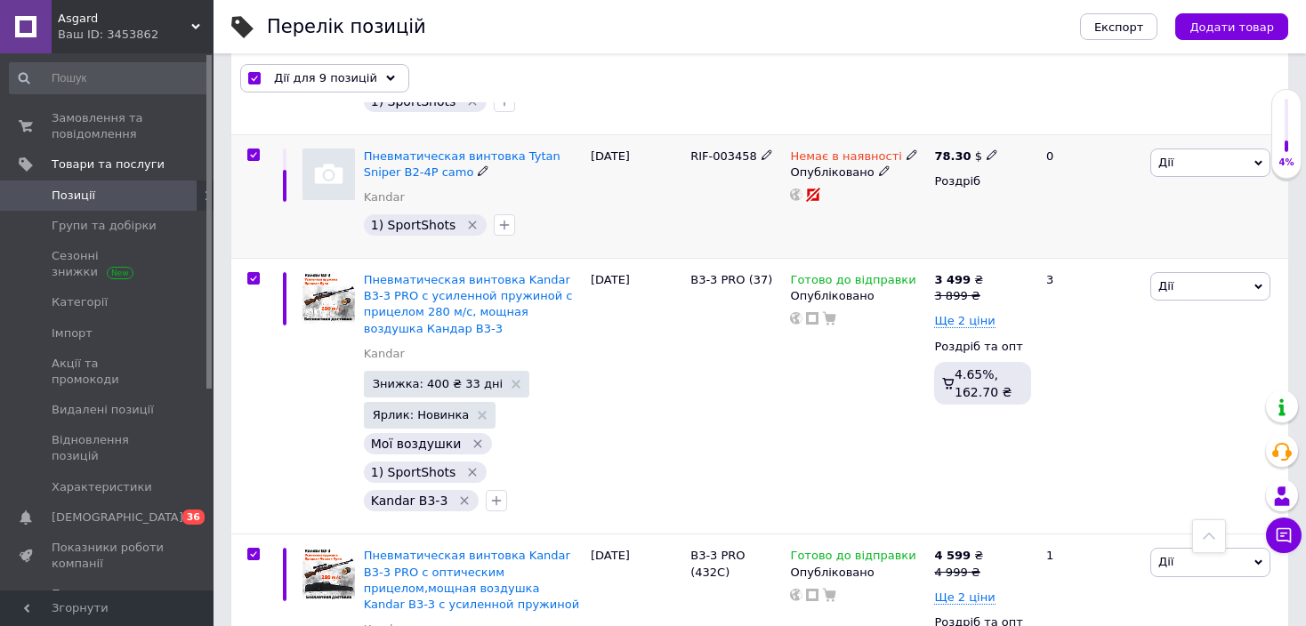
click at [251, 150] on input "checkbox" at bounding box center [253, 155] width 12 height 12
checkbox input "false"
checkbox input "true"
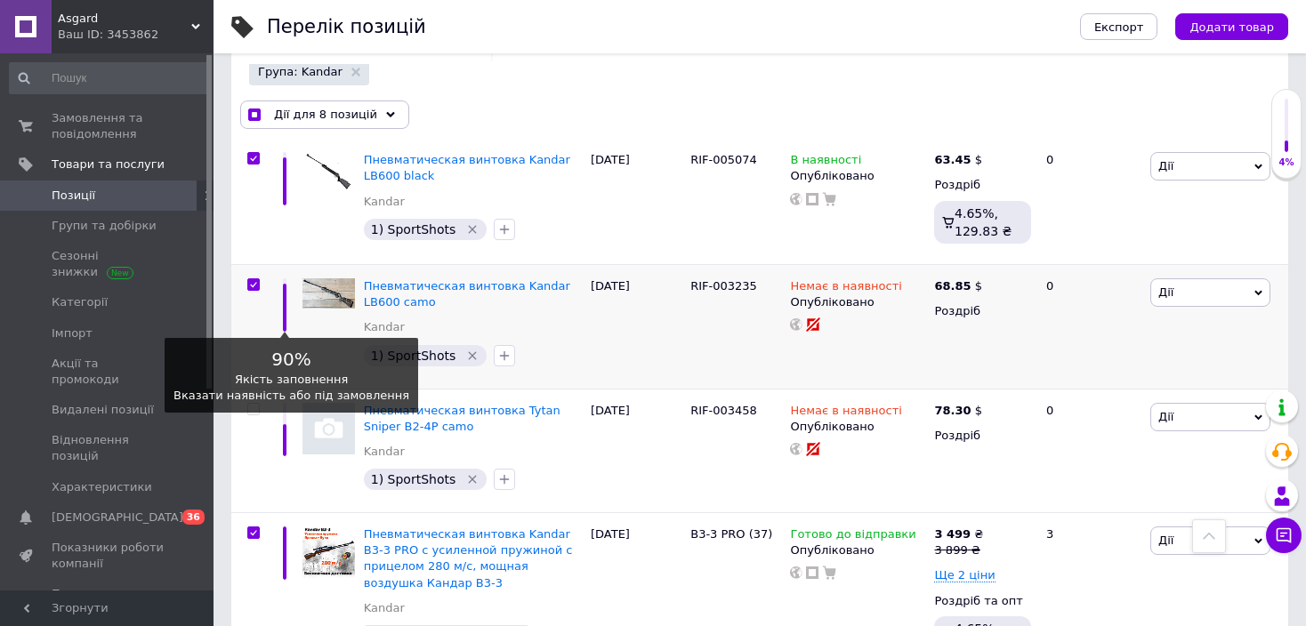
scroll to position [249, 0]
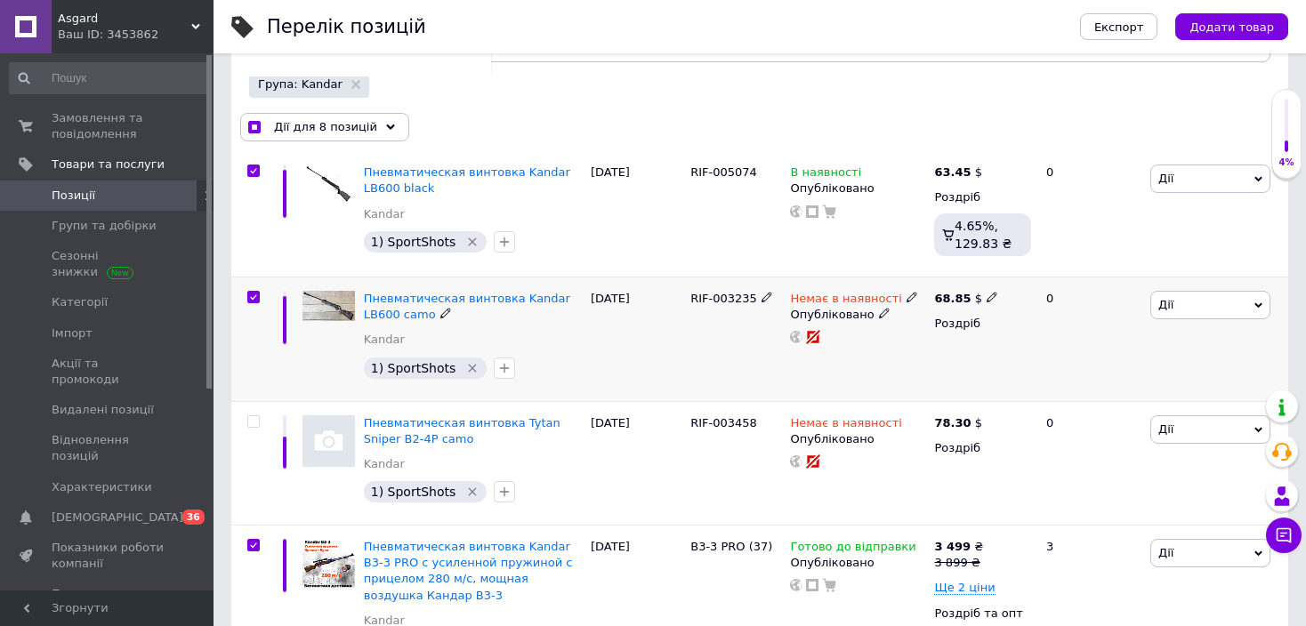
click at [255, 292] on input "checkbox" at bounding box center [253, 298] width 12 height 12
checkbox input "false"
checkbox input "true"
click at [252, 169] on input "checkbox" at bounding box center [253, 171] width 12 height 12
checkbox input "false"
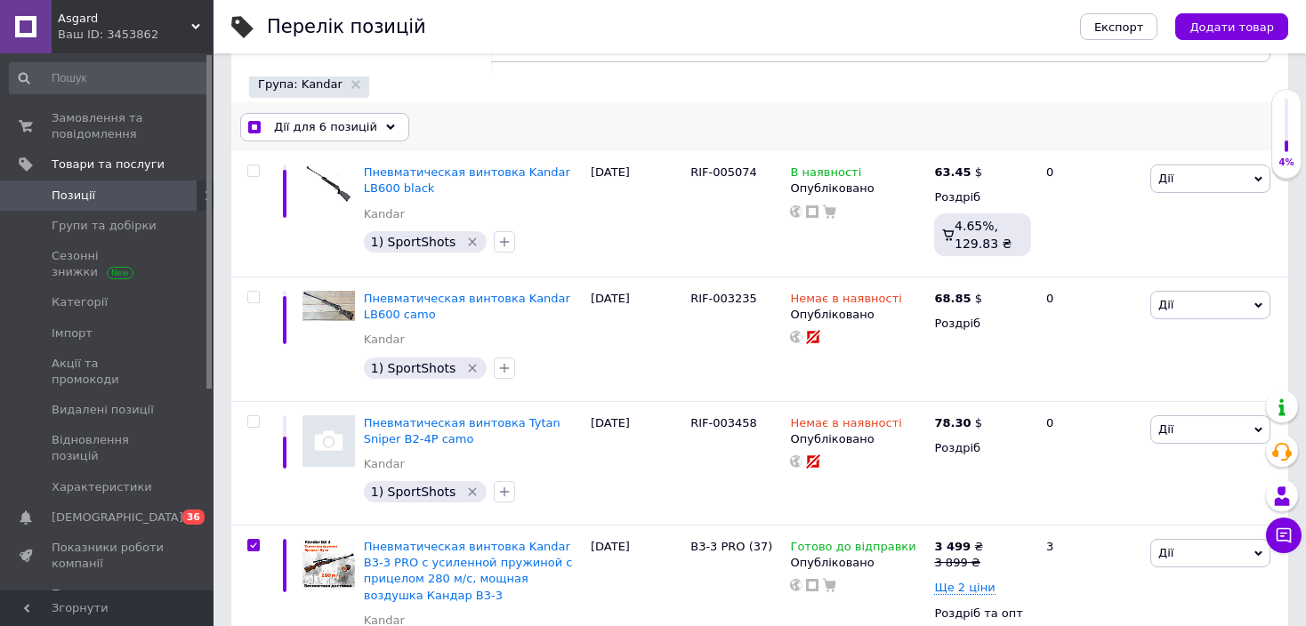
click at [351, 122] on span "Дії для 6 позицій" at bounding box center [325, 127] width 103 height 16
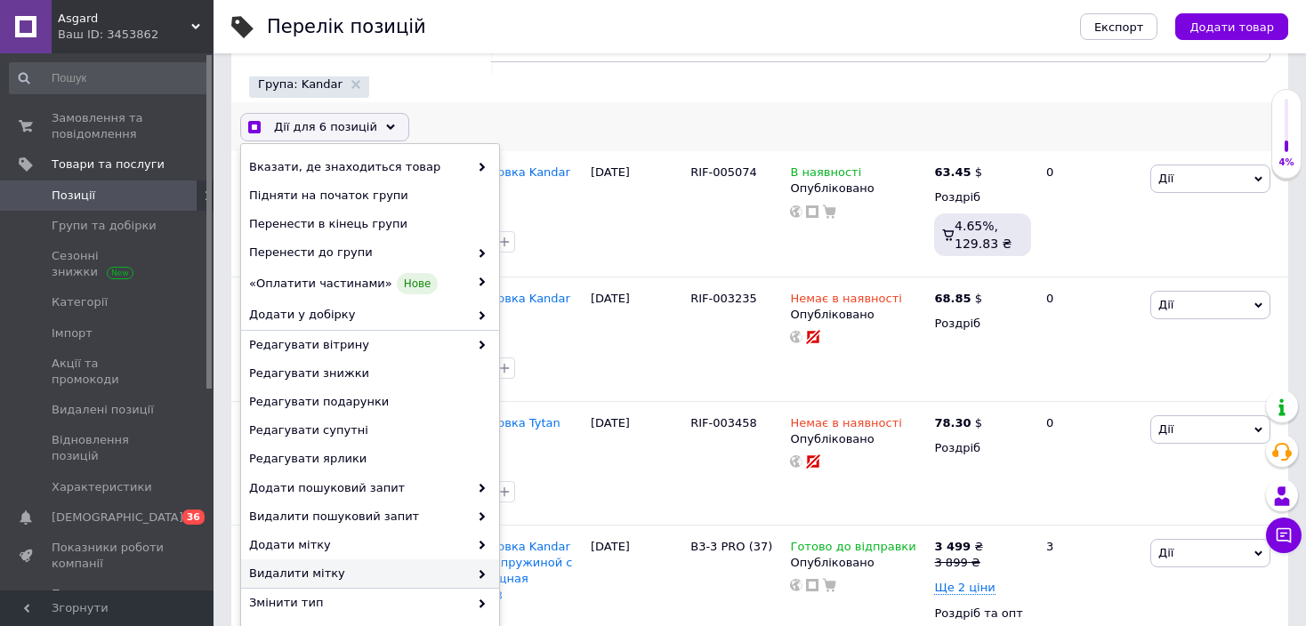
checkbox input "true"
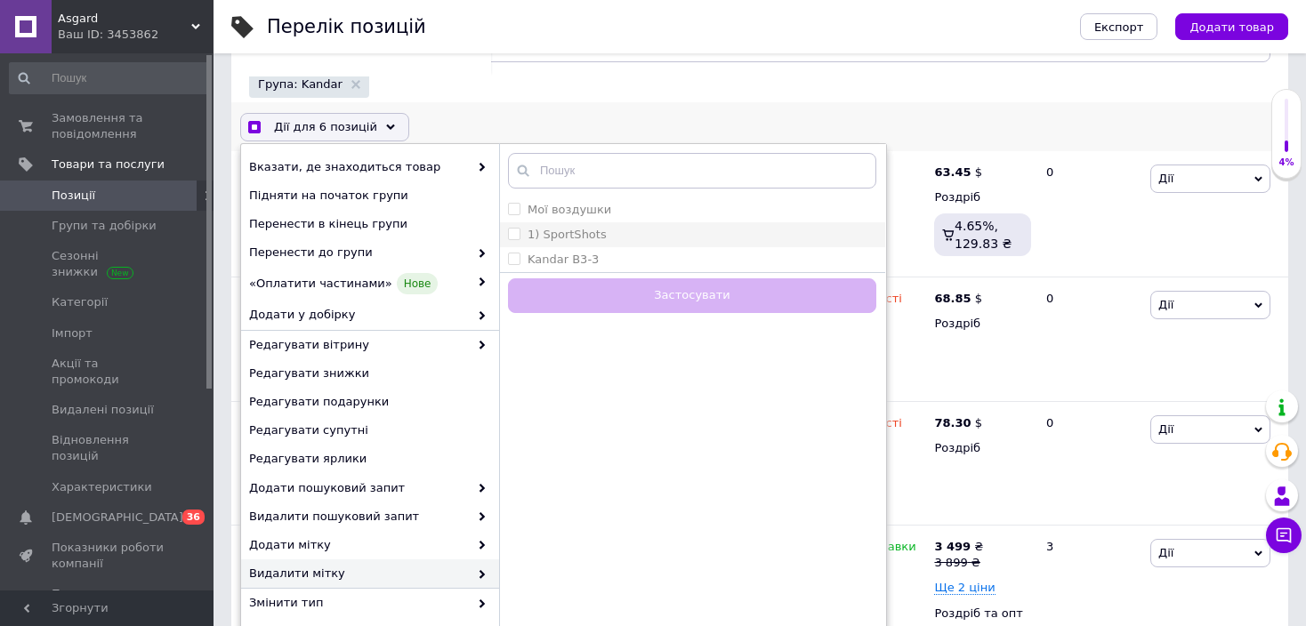
click at [552, 228] on label "1) SportShots" at bounding box center [567, 234] width 79 height 13
checkbox input "true"
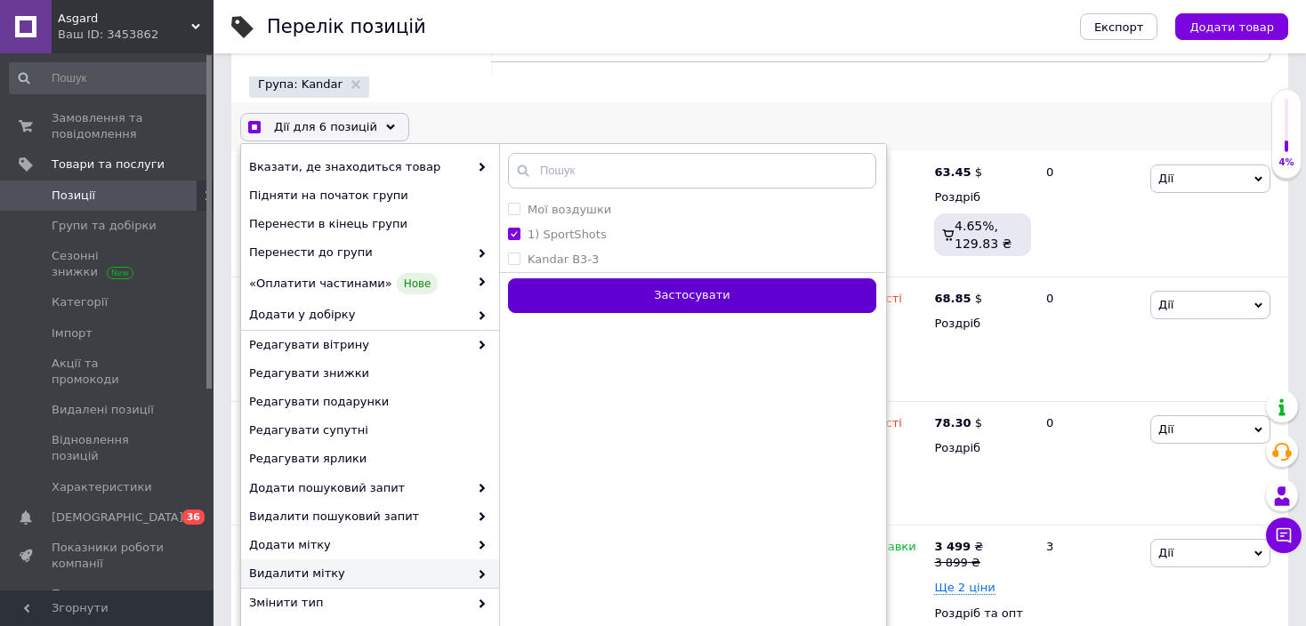
click at [674, 296] on button "Застосувати" at bounding box center [692, 295] width 368 height 35
checkbox input "false"
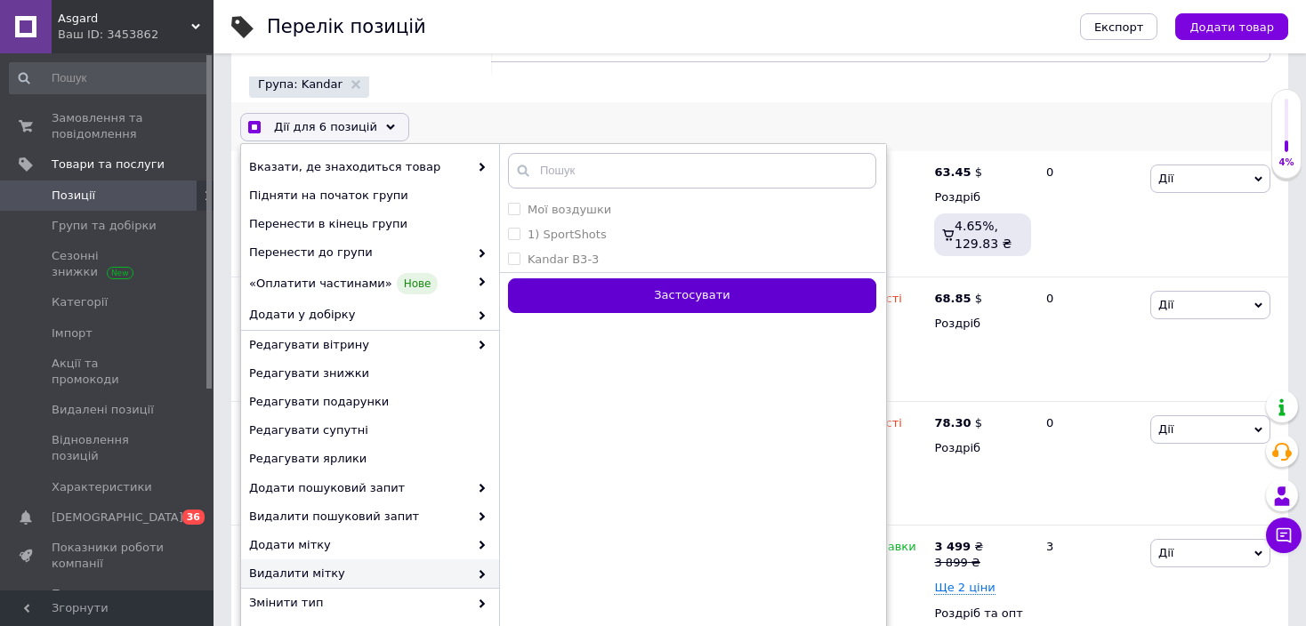
checkbox input "false"
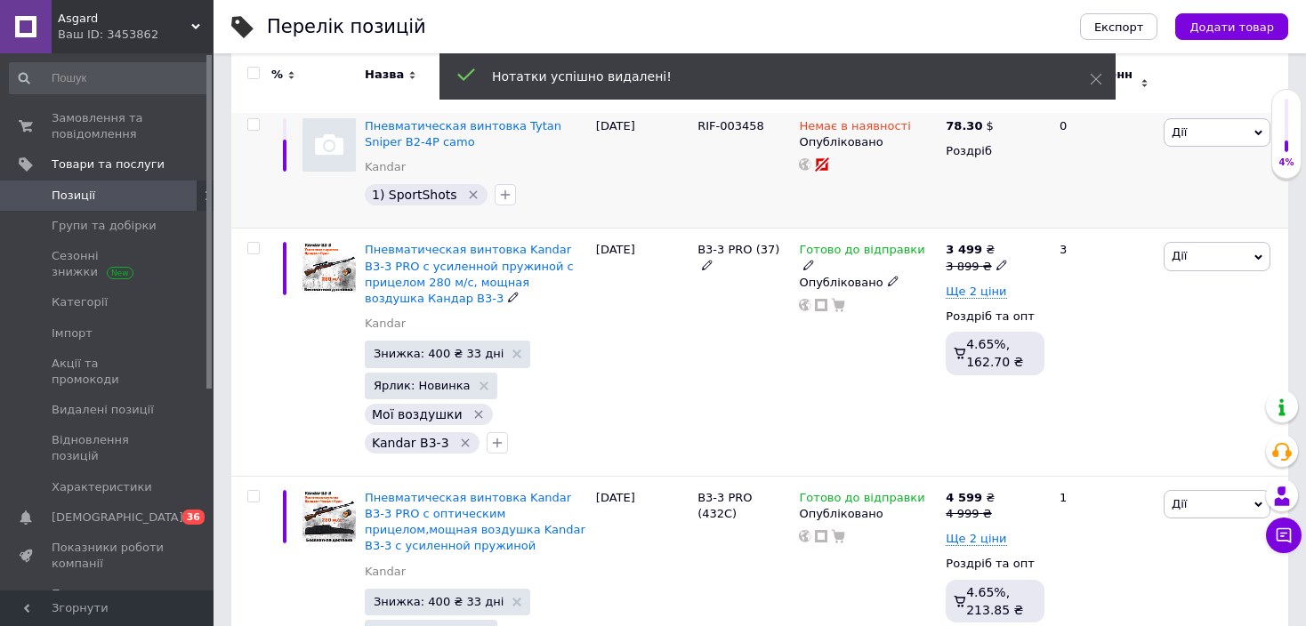
scroll to position [783, 0]
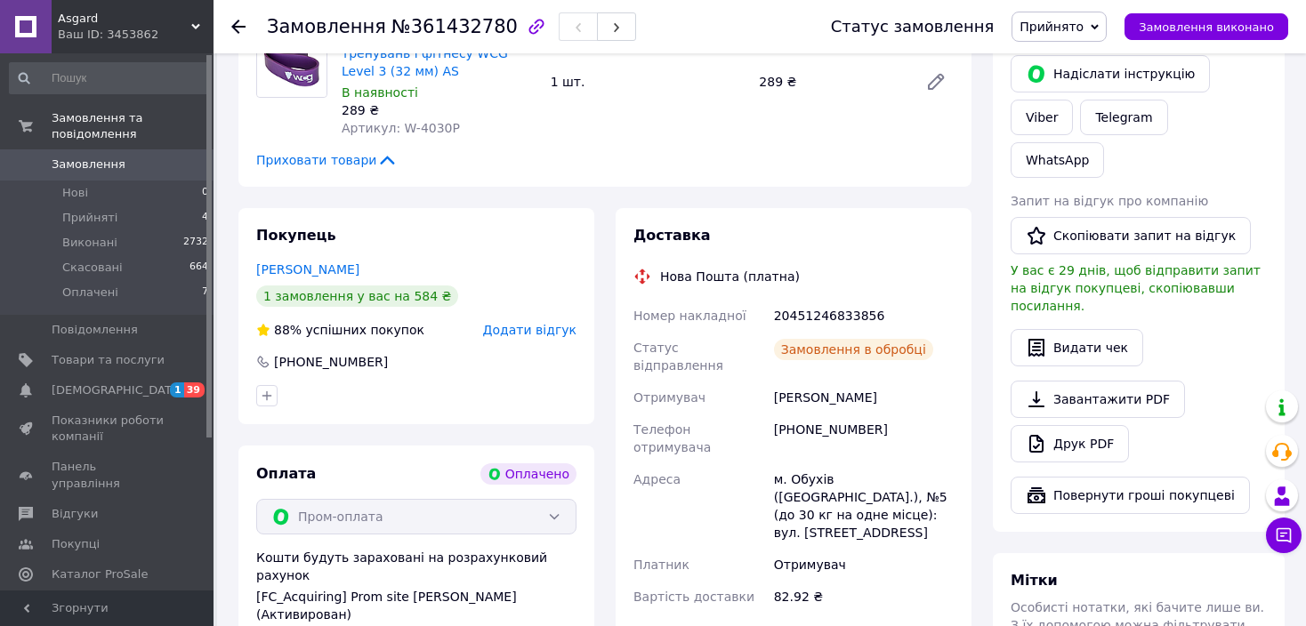
scroll to position [801, 0]
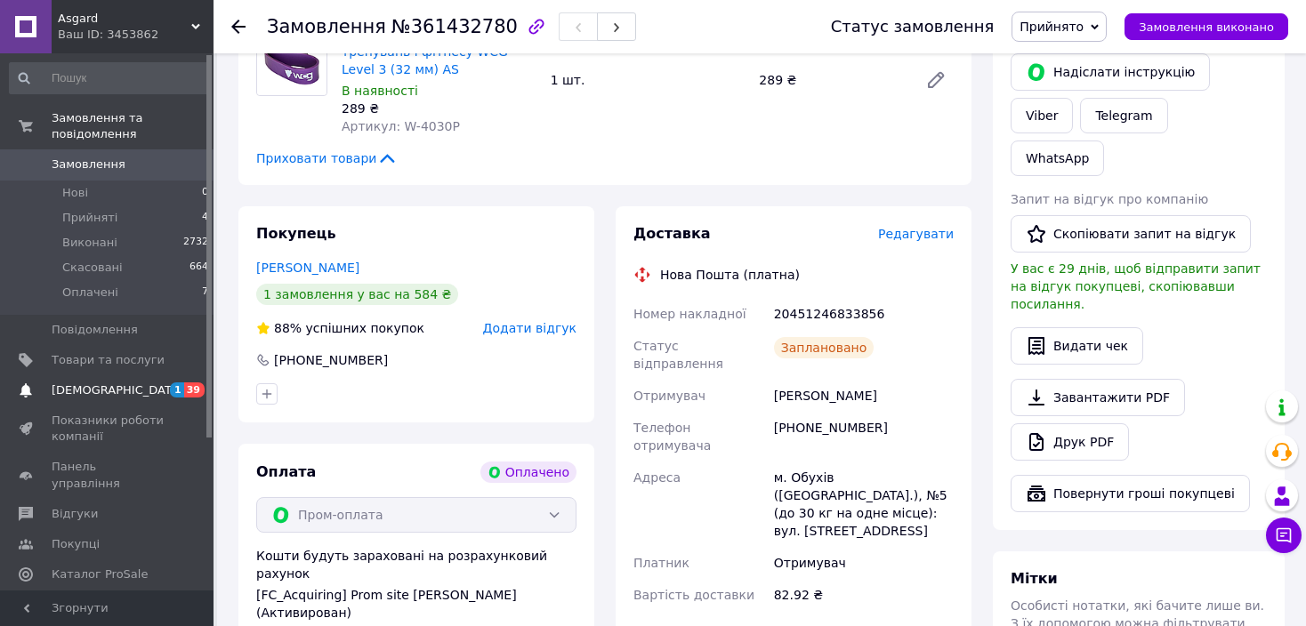
click at [98, 383] on span "[DEMOGRAPHIC_DATA]" at bounding box center [118, 391] width 132 height 16
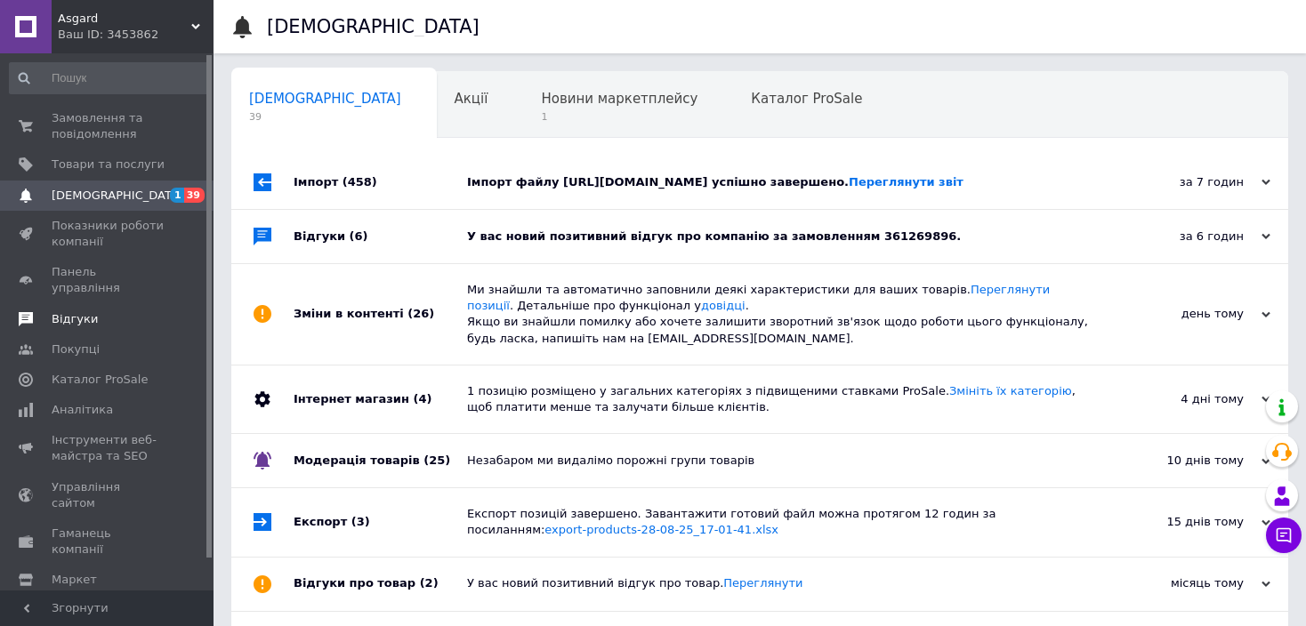
click at [77, 311] on span "Відгуки" at bounding box center [75, 319] width 46 height 16
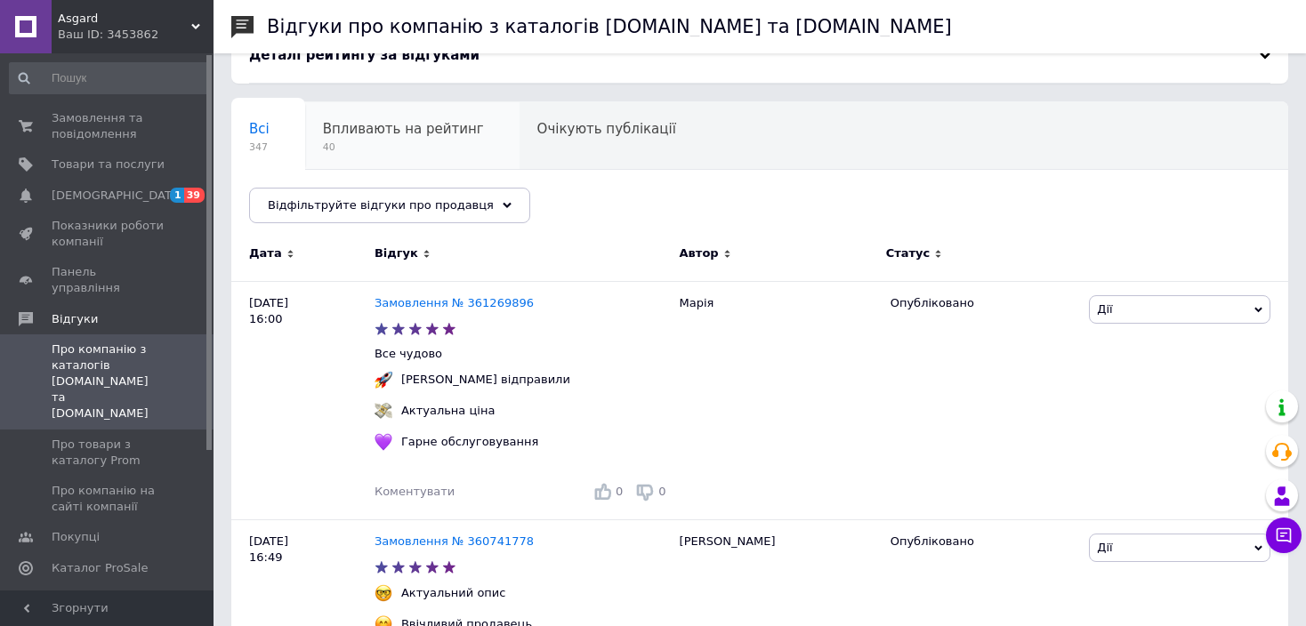
scroll to position [178, 0]
